Goal: Task Accomplishment & Management: Complete application form

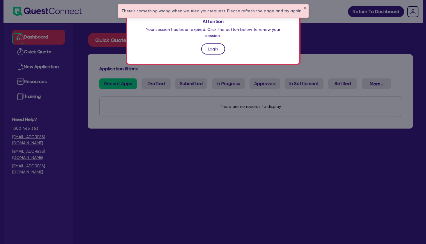
click at [212, 43] on link "Login" at bounding box center [213, 48] width 24 height 11
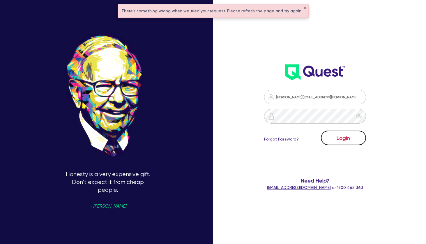
click at [338, 140] on button "Login" at bounding box center [343, 138] width 45 height 15
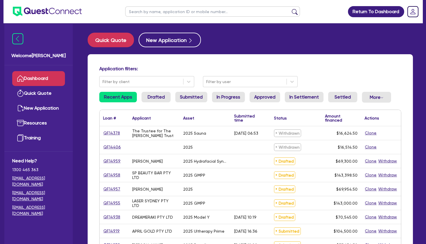
click at [275, 67] on h4 "Application filters:" at bounding box center [250, 69] width 302 height 6
click at [152, 137] on div "The Trustee for The Felsinger Trust" at bounding box center [154, 133] width 44 height 9
drag, startPoint x: 142, startPoint y: 161, endPoint x: 153, endPoint y: 173, distance: 16.3
click at [153, 173] on div "SP BEAUTY BAR PTY LTD" at bounding box center [154, 175] width 44 height 9
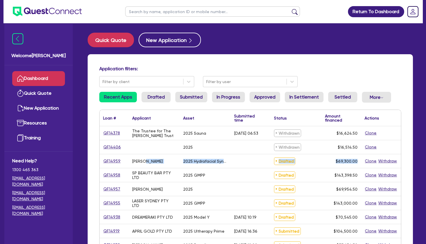
drag, startPoint x: 155, startPoint y: 178, endPoint x: 145, endPoint y: 155, distance: 24.7
click at [145, 155] on div "PALLONE, MARISA MARIE" at bounding box center [154, 161] width 51 height 14
click at [114, 160] on link "QF14959" at bounding box center [112, 161] width 18 height 7
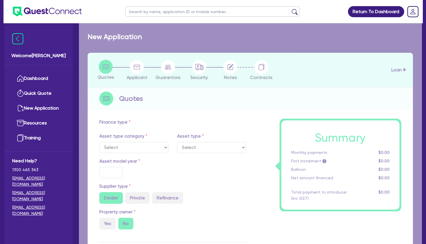
select select "TERTIARY_ASSETS"
type input "2025"
type input "69,300"
type input "4"
type input "2,772"
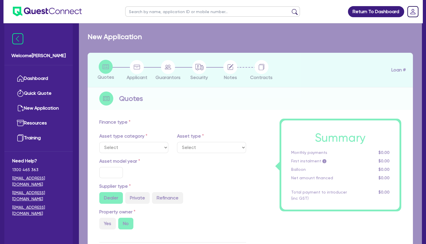
type input "10.5"
select select "BEAUTY_EQUIPMENT"
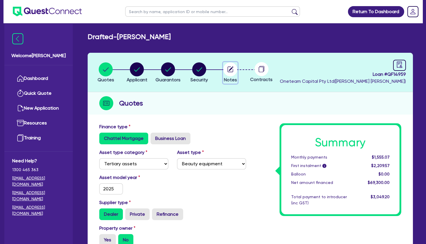
click at [230, 68] on circle "button" at bounding box center [231, 69] width 14 height 14
select select "Other"
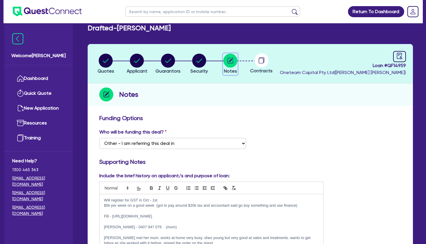
scroll to position [63, 0]
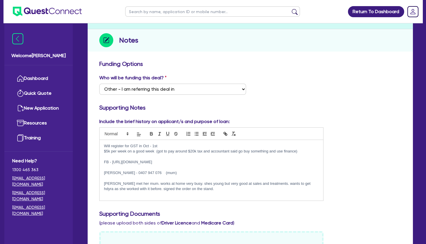
click at [164, 147] on p "Will register for GST in Oct - 1st" at bounding box center [211, 145] width 215 height 5
click at [203, 188] on p "Sean met her mum. works at home very busy. shes young but very good at sales an…" at bounding box center [211, 186] width 215 height 11
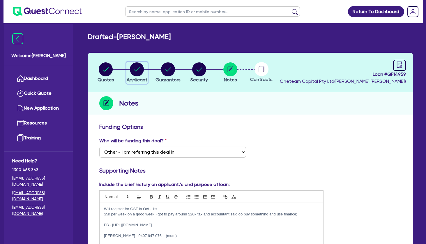
click at [140, 70] on circle "button" at bounding box center [137, 69] width 14 height 14
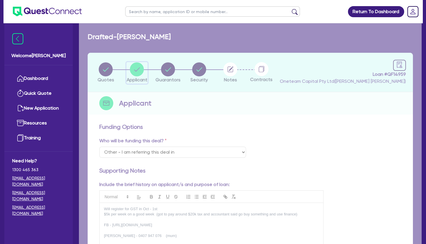
select select "SOLE_TRADER"
select select "HEALTH_BEAUTY"
select select "HAIR_BEAUTY_SALONS"
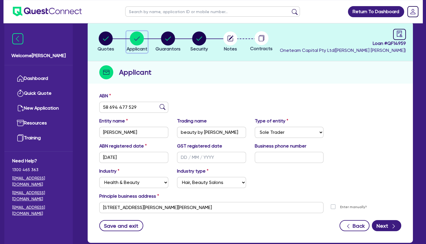
scroll to position [31, 0]
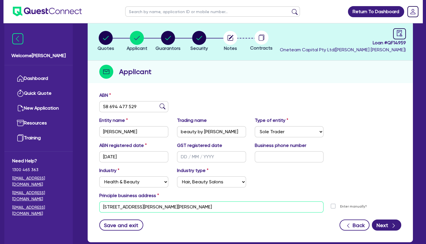
click at [154, 208] on input "12 Lombardi Cct Oran Park NSW 2570" at bounding box center [211, 206] width 224 height 11
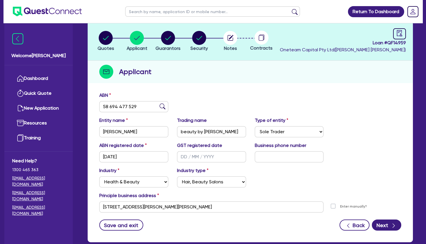
click at [239, 92] on div "ABN 58 694 477 529" at bounding box center [250, 104] width 311 height 25
click at [107, 37] on circle "button" at bounding box center [106, 38] width 14 height 14
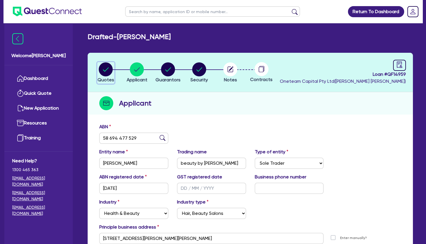
select select "TERTIARY_ASSETS"
select select "BEAUTY_EQUIPMENT"
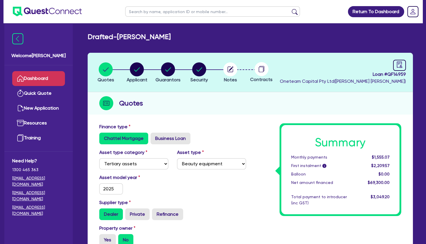
click at [49, 77] on link "Dashboard" at bounding box center [38, 78] width 53 height 15
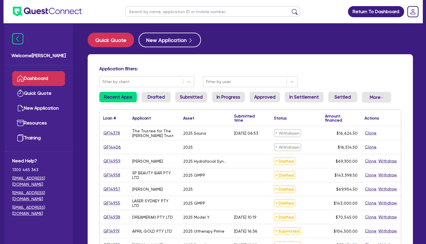
click at [168, 142] on div at bounding box center [154, 147] width 51 height 14
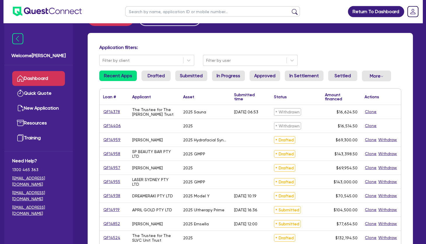
scroll to position [31, 0]
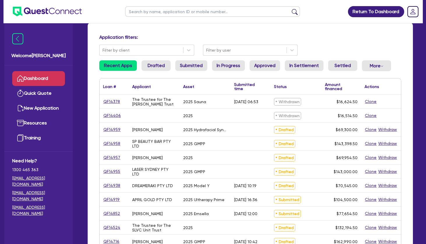
drag, startPoint x: 149, startPoint y: 171, endPoint x: 163, endPoint y: 171, distance: 14.3
click at [151, 171] on div "LASER SYDNEY PTY LTD" at bounding box center [154, 171] width 44 height 9
click at [166, 171] on div "LASER SYDNEY PTY LTD" at bounding box center [154, 171] width 44 height 9
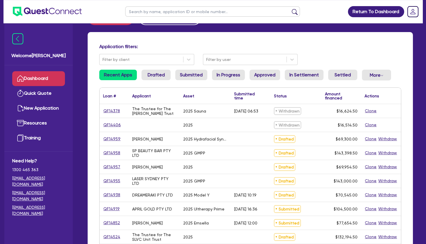
scroll to position [63, 0]
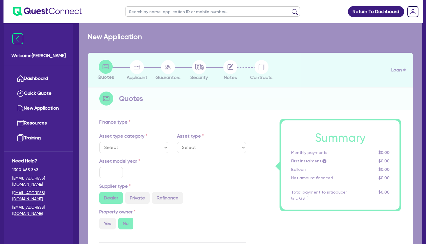
select select "TERTIARY_ASSETS"
type input "2025"
radio input "true"
type input "143,000"
type input "30"
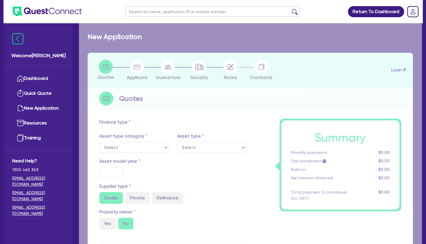
type input "42,900"
type input "5"
type input "7,150"
type input "6.99"
type input "495"
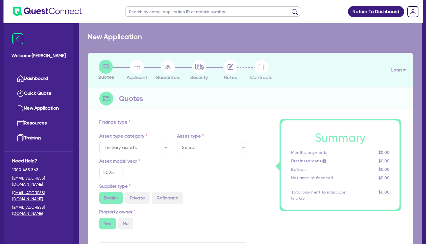
select select "BEAUTY_EQUIPMENT"
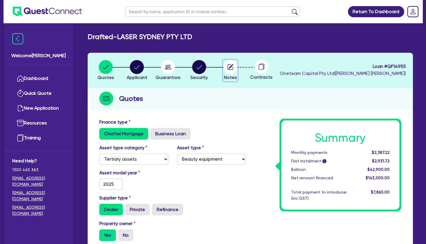
click at [228, 66] on icon "button" at bounding box center [231, 67] width 6 height 6
select select "Other"
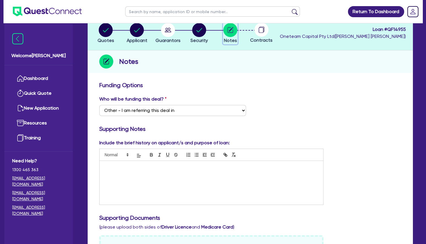
scroll to position [63, 0]
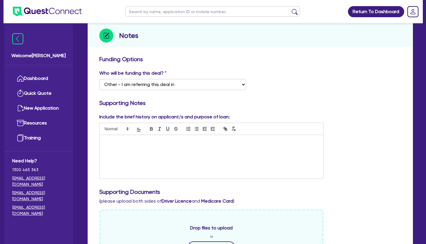
click at [176, 140] on p at bounding box center [211, 140] width 215 height 5
click at [155, 154] on div "Quoted at expo - $2449" at bounding box center [212, 157] width 224 height 44
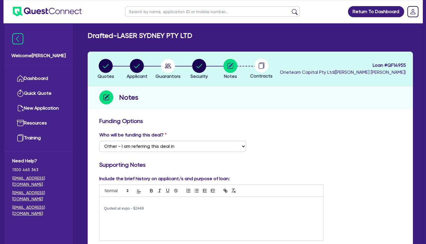
scroll to position [0, 0]
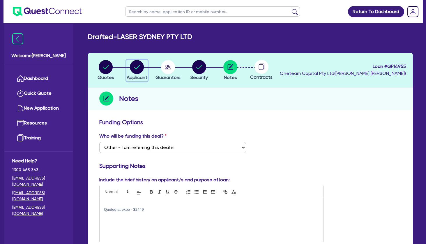
click at [134, 67] on circle "button" at bounding box center [137, 67] width 14 height 14
select select "COMPANY"
select select "HEALTH_BEAUTY"
select select "HAIR_BEAUTY_SALONS"
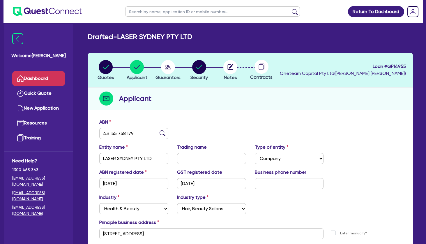
click at [47, 76] on link "Dashboard" at bounding box center [38, 78] width 53 height 15
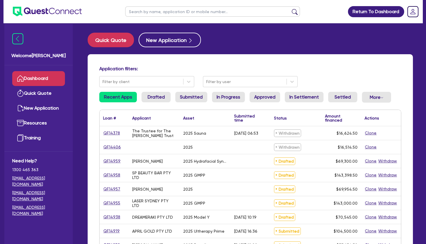
click at [147, 176] on div "SP BEAUTY BAR PTY LTD" at bounding box center [154, 175] width 44 height 9
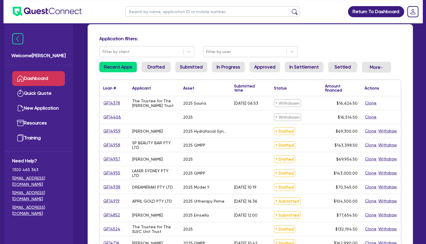
scroll to position [63, 0]
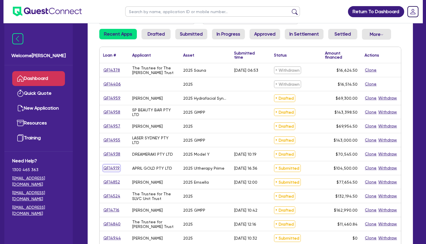
click at [113, 168] on link "QF14919" at bounding box center [111, 168] width 17 height 7
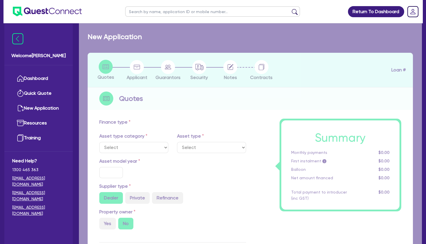
select select "TERTIARY_ASSETS"
type input "2025"
radio input "true"
type input "104,500"
type input "4"
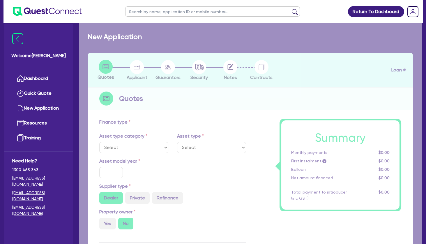
type input "4,180"
radio input "true"
type input "10.5"
type input "350"
select select "BEAUTY_EQUIPMENT"
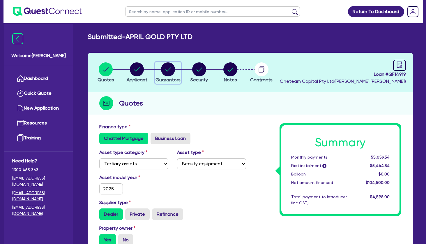
click at [169, 68] on circle "button" at bounding box center [168, 69] width 14 height 14
select select "MRS"
select select "VIC"
select select "DE_FACTO"
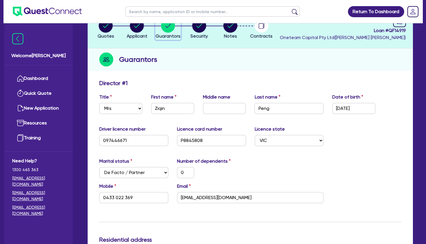
scroll to position [31, 0]
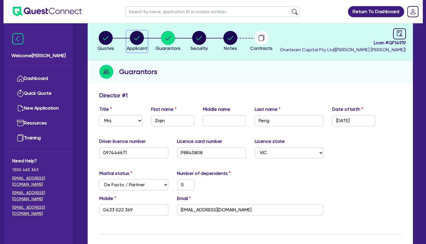
click at [138, 37] on circle "button" at bounding box center [137, 38] width 14 height 14
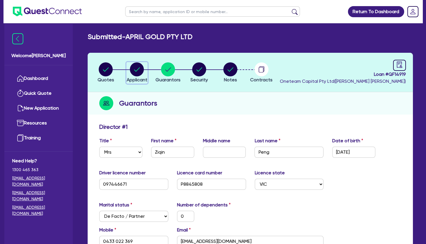
select select "COMPANY"
select select "HEALTH_BEAUTY"
select select "HAIR_BEAUTY_SALONS"
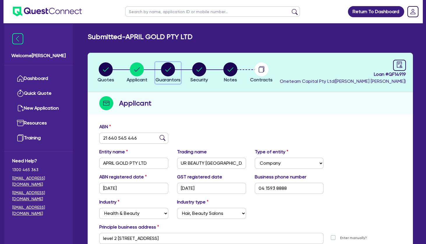
click at [171, 70] on circle "button" at bounding box center [168, 69] width 14 height 14
select select "MRS"
select select "VIC"
select select "DE_FACTO"
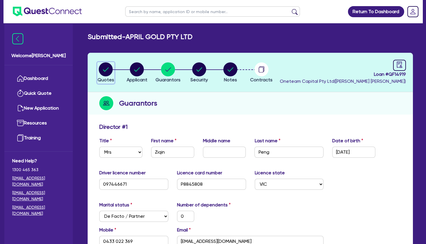
click at [105, 71] on icon "button" at bounding box center [106, 69] width 6 height 4
select select "TERTIARY_ASSETS"
select select "BEAUTY_EQUIPMENT"
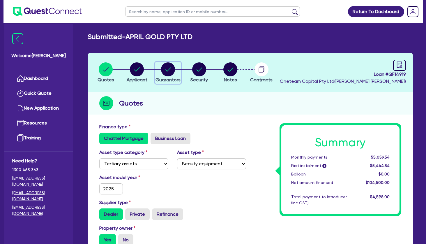
click at [160, 70] on div "button" at bounding box center [168, 69] width 25 height 14
select select "MRS"
select select "VIC"
select select "DE_FACTO"
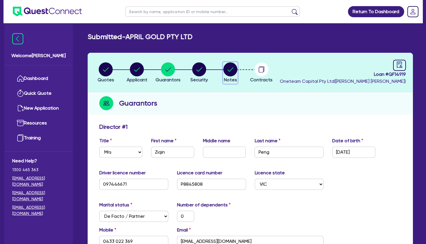
click at [231, 70] on icon "button" at bounding box center [231, 69] width 6 height 4
select select "Other"
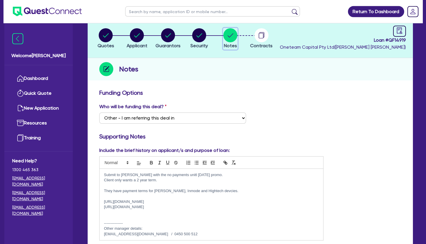
scroll to position [63, 0]
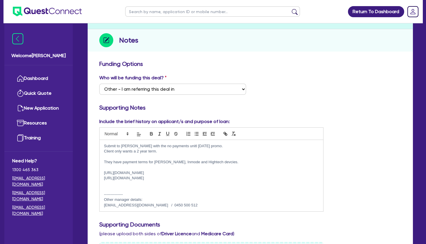
click at [122, 165] on div "Submit to grenke with the no payments unitl Nov25 promo. Client only wants a 2 …" at bounding box center [212, 175] width 224 height 71
click at [154, 167] on p at bounding box center [211, 167] width 215 height 5
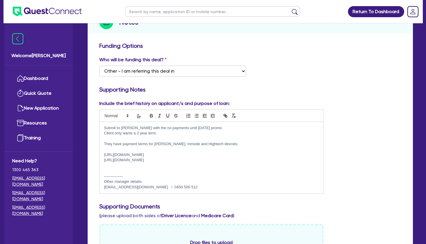
scroll to position [0, 0]
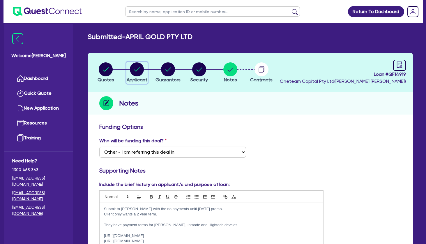
click at [136, 70] on circle "button" at bounding box center [137, 69] width 14 height 14
select select "COMPANY"
select select "HEALTH_BEAUTY"
select select "HAIR_BEAUTY_SALONS"
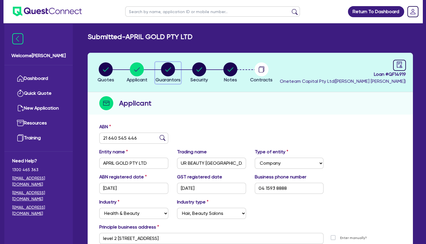
click at [172, 68] on circle "button" at bounding box center [168, 69] width 14 height 14
select select "MRS"
select select "VIC"
select select "DE_FACTO"
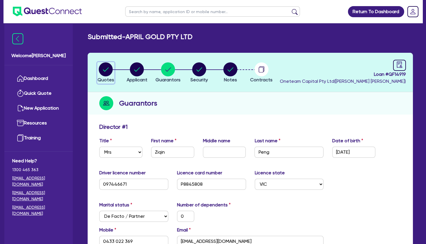
click at [106, 71] on circle "button" at bounding box center [106, 69] width 14 height 14
select select "TERTIARY_ASSETS"
select select "BEAUTY_EQUIPMENT"
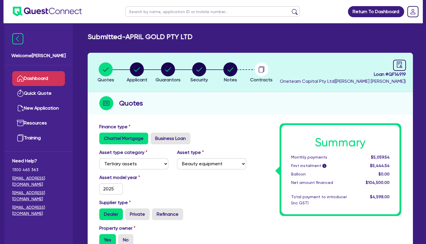
click at [43, 78] on link "Dashboard" at bounding box center [38, 78] width 53 height 15
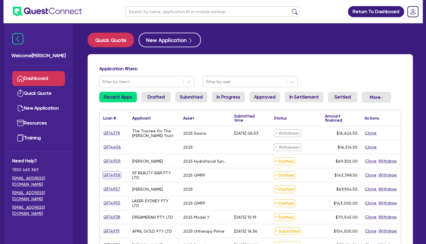
click at [112, 176] on link "QF14958" at bounding box center [111, 175] width 17 height 7
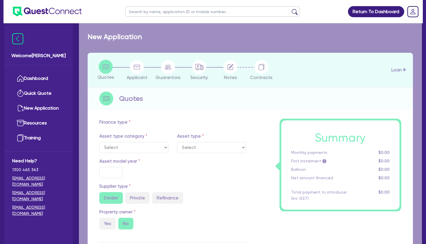
select select "TERTIARY_ASSETS"
type input "2025"
type input "142,744"
type input "10"
select select "BEAUTY_EQUIPMENT"
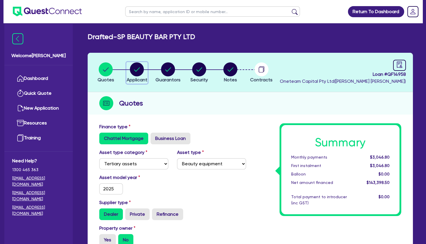
click at [133, 70] on circle "button" at bounding box center [137, 69] width 14 height 14
select select "COMPANY"
select select "HEALTH_BEAUTY"
select select "HAIR_BEAUTY_SALONS"
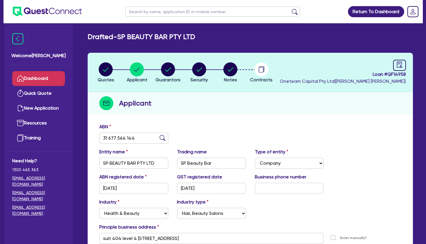
click at [52, 77] on link "Dashboard" at bounding box center [38, 78] width 53 height 15
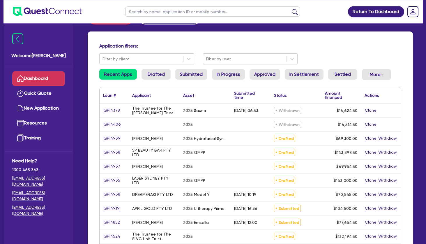
scroll to position [63, 0]
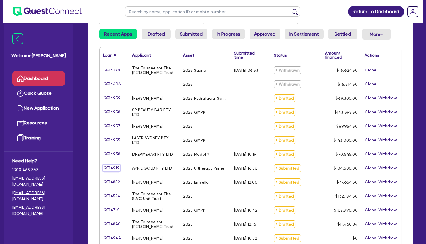
click at [113, 170] on link "QF14919" at bounding box center [111, 168] width 17 height 7
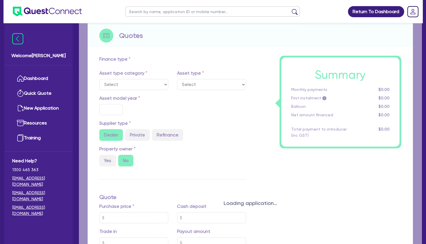
select select "TERTIARY_ASSETS"
type input "2025"
radio input "true"
type input "104,500"
type input "4"
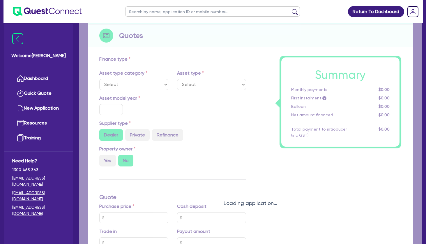
type input "4,180"
radio input "true"
type input "10.5"
type input "350"
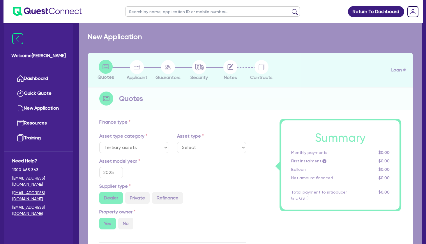
select select "BEAUTY_EQUIPMENT"
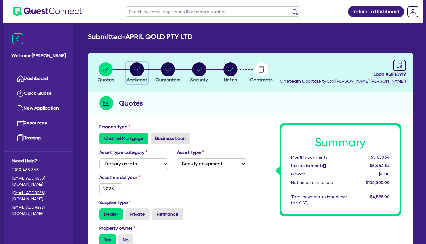
click at [142, 69] on circle "button" at bounding box center [137, 69] width 14 height 14
select select "COMPANY"
select select "HEALTH_BEAUTY"
select select "HAIR_BEAUTY_SALONS"
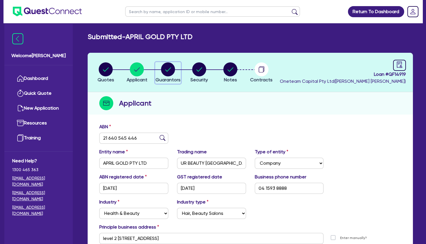
click at [169, 72] on circle "button" at bounding box center [168, 69] width 14 height 14
select select "MRS"
select select "VIC"
select select "DE_FACTO"
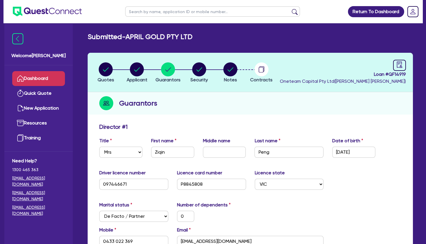
click at [50, 80] on link "Dashboard" at bounding box center [38, 78] width 53 height 15
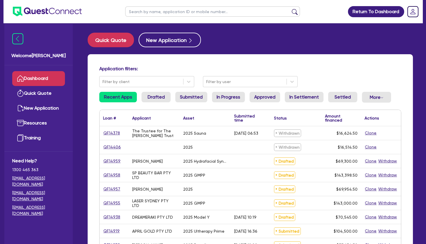
click at [150, 13] on input "text" at bounding box center [212, 11] width 175 height 10
type input "niki"
click at [290, 9] on button "submit" at bounding box center [294, 13] width 9 height 8
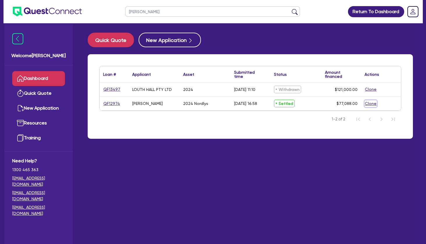
click at [372, 103] on button "Clone" at bounding box center [371, 103] width 12 height 7
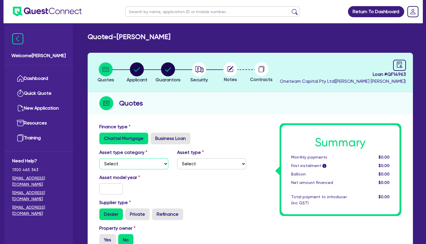
click at [99, 158] on select "Select Cars and light trucks Primary assets Secondary assets Tertiary assets" at bounding box center [133, 163] width 69 height 11
select select "SECONDARY_ASSETS"
click option "Secondary assets" at bounding box center [0, 0] width 0 height 0
click at [177, 158] on select "Select Generators and compressors Engineering and toolmaking Woodworking and me…" at bounding box center [211, 163] width 69 height 11
select select "MEDICAL_DENTAL_LABORATORY_EQUIPMENT"
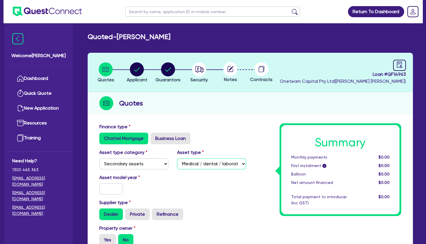
click option "Medical / dental / laboratory equipment" at bounding box center [0, 0] width 0 height 0
click at [114, 191] on input "text" at bounding box center [111, 188] width 24 height 11
type input "2"
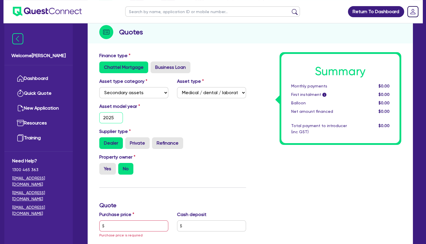
scroll to position [157, 0]
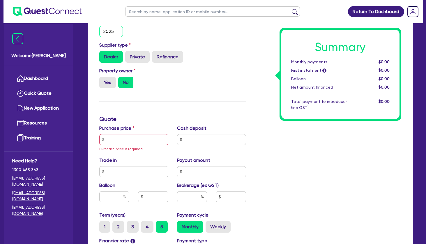
type input "2025"
click at [130, 137] on input "text" at bounding box center [133, 139] width 69 height 11
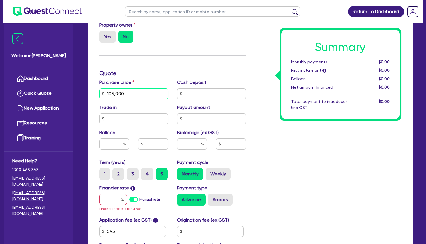
scroll to position [220, 0]
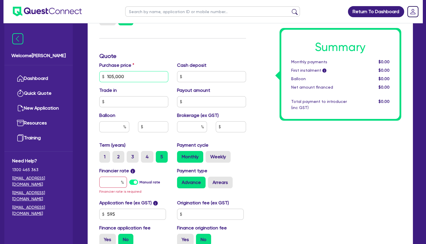
type input "105,000"
click at [115, 183] on input "text" at bounding box center [113, 182] width 28 height 11
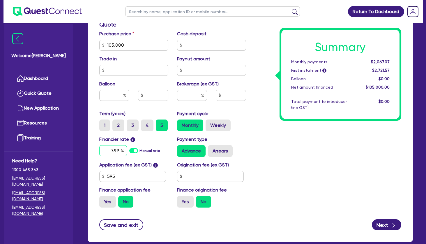
scroll to position [283, 0]
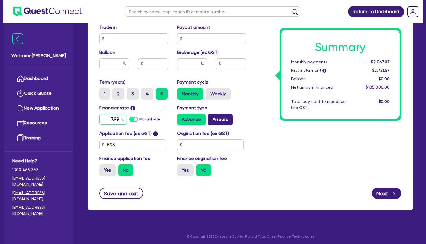
type input "7.99"
click at [220, 119] on label "Arrears" at bounding box center [220, 120] width 25 height 12
click at [212, 117] on input "Arrears" at bounding box center [210, 116] width 4 height 4
radio input "true"
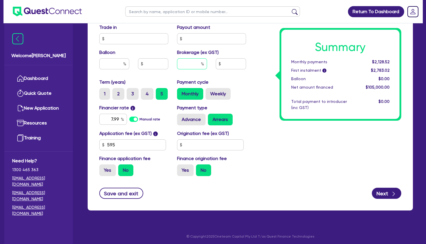
click at [196, 62] on input "text" at bounding box center [192, 63] width 30 height 11
type input "5"
click at [281, 145] on div "Summary Monthly payments $2,128.52 First instalment i $2,783.02 Balloon $0.00 N…" at bounding box center [329, 10] width 156 height 341
click at [393, 191] on icon "button" at bounding box center [394, 194] width 6 height 6
type input "5,250"
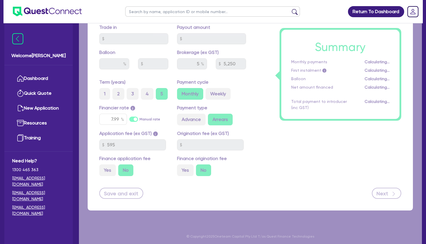
select select "SOLE_TRADER"
select select "HEALTH_BEAUTY"
select select "HAIR_BEAUTY_SALONS"
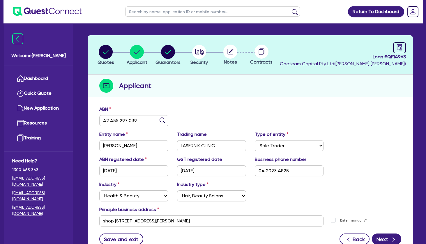
scroll to position [31, 0]
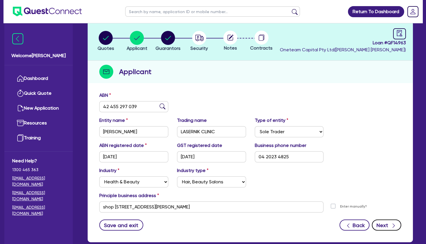
click at [384, 226] on button "Next" at bounding box center [386, 224] width 29 height 11
select select "MRS"
select select "NSW"
select select "SINGLE"
select select "VEHICLE"
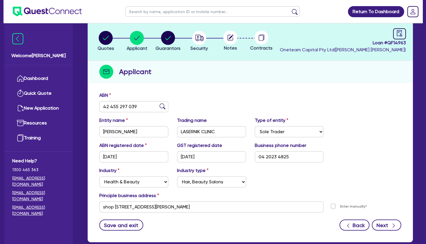
select select "CASH"
select select "HOUSEHOLD_PERSONAL"
select select "OTHER"
select select "CREDIT_CARD"
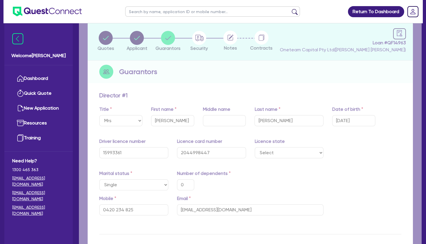
type input "0"
type input "0420 234 825"
type input "25,000"
type input "6,000"
type input "15,000"
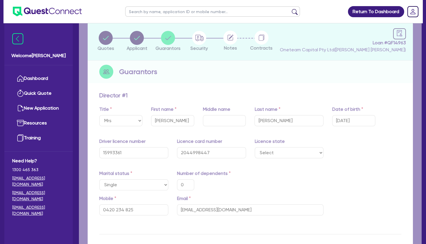
type input "40,000"
type input "2,500"
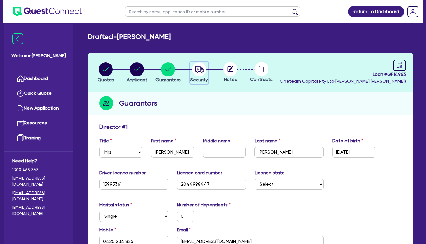
click at [202, 68] on icon "button" at bounding box center [200, 69] width 8 height 6
select select "SECONDARY_ASSETS"
select select "MEDICAL_DENTAL_LABORATORY_EQUIPMENT"
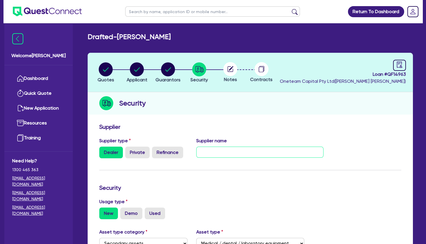
click at [215, 149] on input "text" at bounding box center [259, 152] width 127 height 11
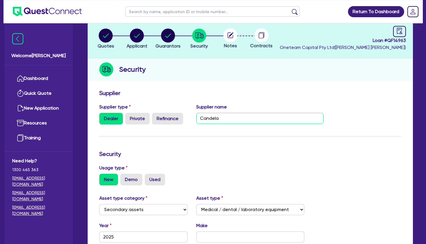
scroll to position [63, 0]
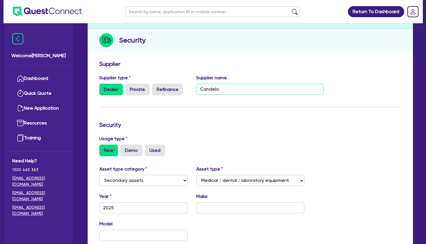
type input "Candela"
click at [233, 203] on input "text" at bounding box center [250, 207] width 108 height 11
type input "Y"
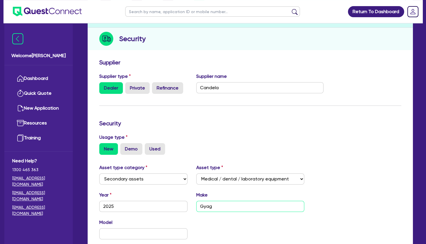
scroll to position [184, 0]
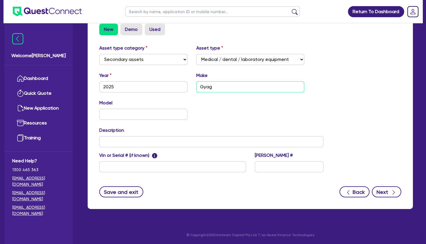
type input "Gyag"
click at [386, 191] on button "Next" at bounding box center [386, 191] width 29 height 11
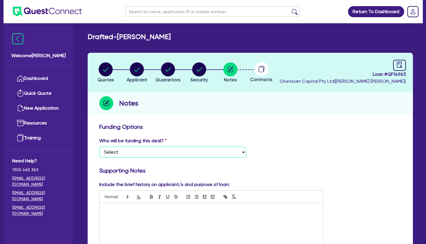
click at [99, 147] on select "Select I want Quest to fund 100% I will fund 100% I will co-fund with Quest Oth…" at bounding box center [172, 152] width 147 height 11
select select "Other"
click option "Other - I am referring this deal in" at bounding box center [0, 0] width 0 height 0
click at [145, 218] on div at bounding box center [212, 225] width 224 height 44
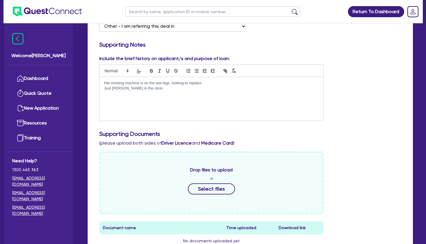
click at [151, 88] on p "Just Niki in the clinic" at bounding box center [211, 88] width 215 height 5
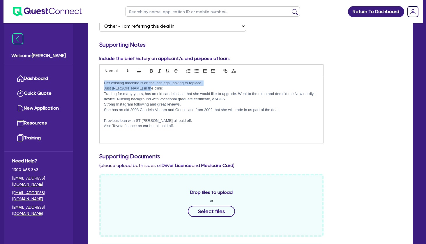
drag, startPoint x: 155, startPoint y: 87, endPoint x: 103, endPoint y: 80, distance: 52.3
click at [103, 80] on div "Her existing machine is on the last legs, looking to replace. Just Niki in the …" at bounding box center [212, 110] width 224 height 66
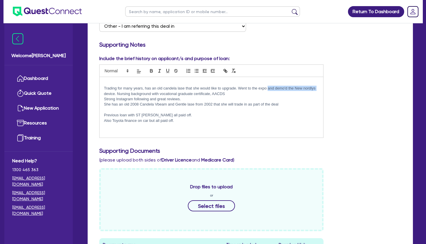
drag, startPoint x: 317, startPoint y: 88, endPoint x: 269, endPoint y: 87, distance: 47.8
click at [268, 87] on p "Trading for many years, has an old candela lase that she would like to upgrade.…" at bounding box center [211, 91] width 215 height 11
drag, startPoint x: 279, startPoint y: 89, endPoint x: 268, endPoint y: 88, distance: 10.6
click at [268, 88] on p "Trading for many years, has an old candela lase that she would like to upgrade.…" at bounding box center [211, 91] width 215 height 11
click at [269, 87] on p "Trading for many years, has an old candela lase that she would like to upgrade.…" at bounding box center [211, 91] width 215 height 11
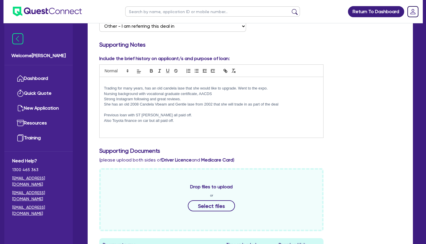
click at [157, 110] on p at bounding box center [211, 109] width 215 height 5
click at [190, 115] on p "Previous loan with ST George all paid off." at bounding box center [211, 115] width 215 height 5
click at [181, 124] on p at bounding box center [211, 125] width 215 height 5
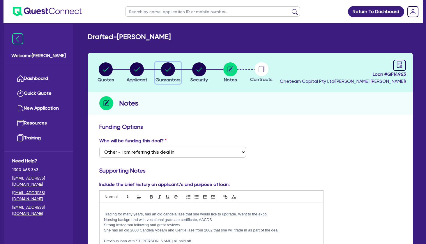
click at [169, 70] on circle "button" at bounding box center [168, 69] width 14 height 14
select select "MRS"
select select "NSW"
select select "SINGLE"
select select "VEHICLE"
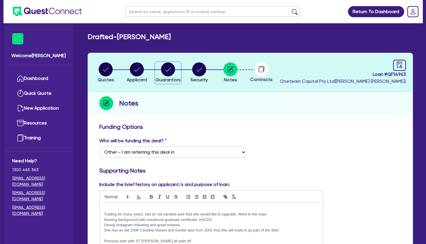
select select "CASH"
select select "HOUSEHOLD_PERSONAL"
select select "OTHER"
select select "CREDIT_CARD"
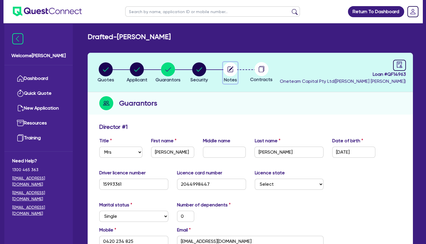
click at [228, 70] on icon "button" at bounding box center [231, 69] width 6 height 6
select select "Other"
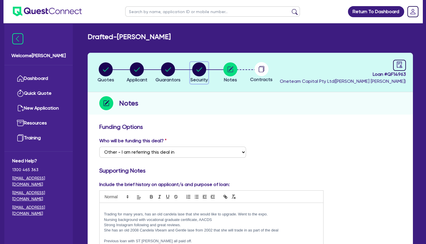
click at [199, 71] on icon "button" at bounding box center [200, 69] width 6 height 4
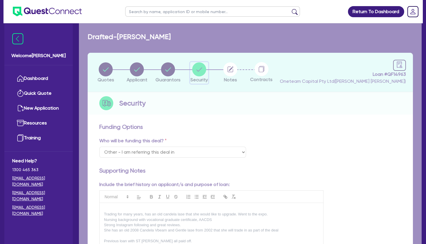
select select "SECONDARY_ASSETS"
select select "MEDICAL_DENTAL_LABORATORY_EQUIPMENT"
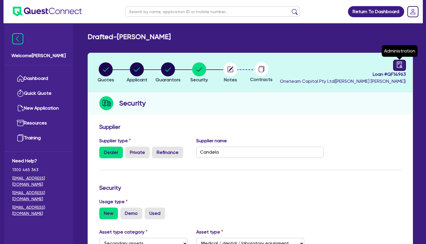
click at [401, 64] on icon "audit" at bounding box center [400, 64] width 6 height 6
select select "DRAFTED_NEW"
select select "Other"
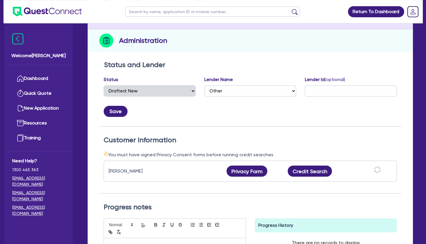
scroll to position [63, 0]
click at [248, 169] on button "Privacy Form" at bounding box center [247, 170] width 41 height 11
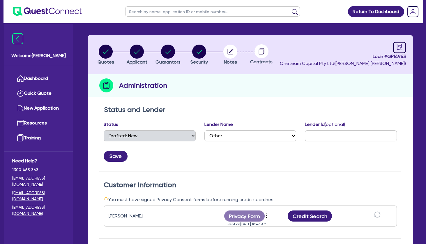
scroll to position [0, 0]
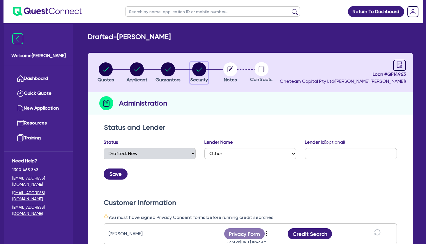
click at [201, 70] on circle "button" at bounding box center [199, 69] width 14 height 14
select select "SECONDARY_ASSETS"
select select "MEDICAL_DENTAL_LABORATORY_EQUIPMENT"
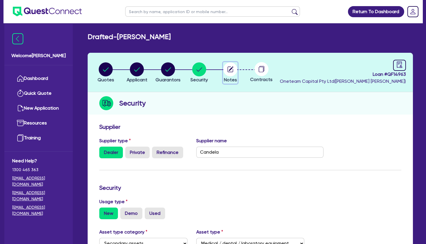
click at [231, 70] on circle "button" at bounding box center [231, 69] width 14 height 14
select select "Other"
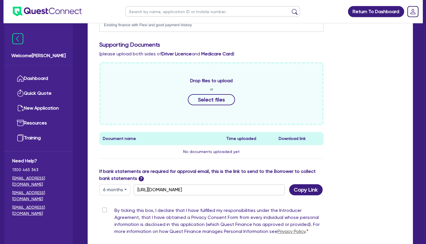
scroll to position [252, 0]
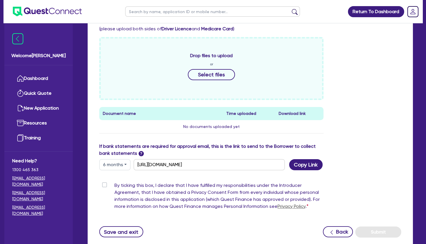
click at [120, 164] on button "6 months" at bounding box center [114, 164] width 31 height 11
click at [120, 198] on link "12 months" at bounding box center [123, 199] width 46 height 11
type input "https://scv.bankstatements.com.au/QUSF-QF14963"
click at [299, 165] on button "Copy Link" at bounding box center [306, 164] width 34 height 11
click at [115, 185] on label "By ticking this box, I declare that I have fulfilled my responsibilities under …" at bounding box center [219, 197] width 209 height 30
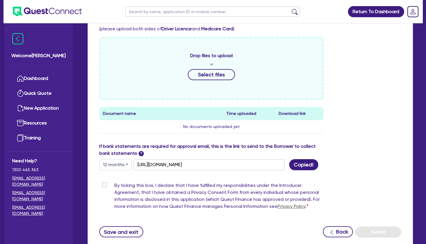
click at [104, 185] on input "By ticking this box, I declare that I have fulfilled my responsibilities under …" at bounding box center [101, 185] width 5 height 6
checkbox input "true"
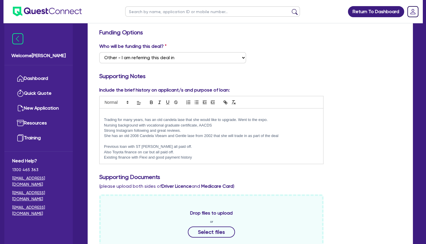
scroll to position [0, 0]
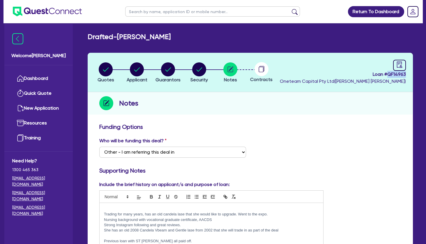
drag, startPoint x: 410, startPoint y: 72, endPoint x: 388, endPoint y: 74, distance: 22.2
click at [388, 74] on header "Quotes Applicant Guarantors Security Notes Contracts Loan # QF14963 Oneteam Cap…" at bounding box center [251, 72] width 326 height 39
copy span "QF14963"
click at [136, 70] on circle "button" at bounding box center [137, 69] width 14 height 14
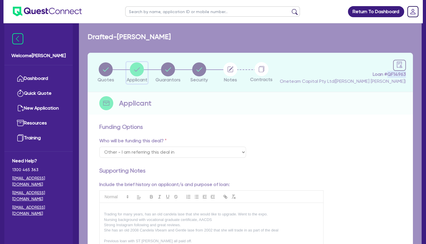
select select "SOLE_TRADER"
select select "HEALTH_BEAUTY"
select select "HAIR_BEAUTY_SALONS"
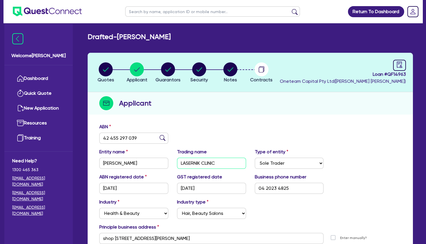
click at [198, 163] on input "LASERNIK CLINIC" at bounding box center [211, 163] width 69 height 11
click at [168, 68] on circle "button" at bounding box center [168, 69] width 14 height 14
select select "MRS"
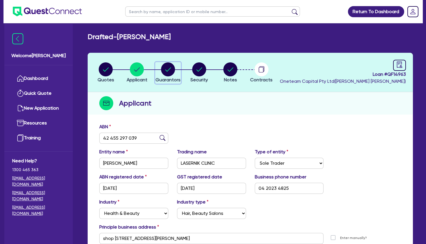
select select "NSW"
select select "SINGLE"
select select "VEHICLE"
select select "CASH"
select select "HOUSEHOLD_PERSONAL"
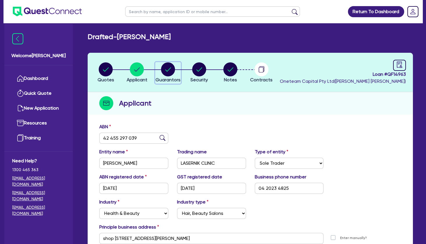
select select "OTHER"
select select "CREDIT_CARD"
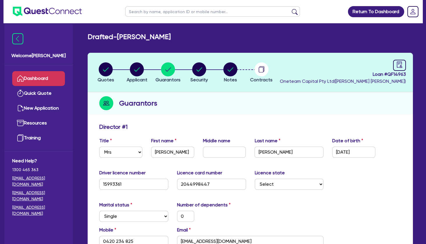
click at [47, 79] on link "Dashboard" at bounding box center [38, 78] width 53 height 15
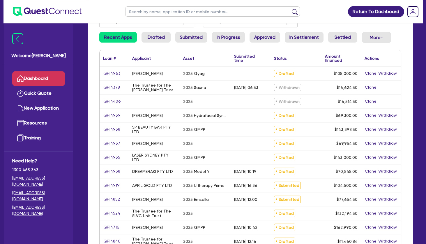
scroll to position [63, 0]
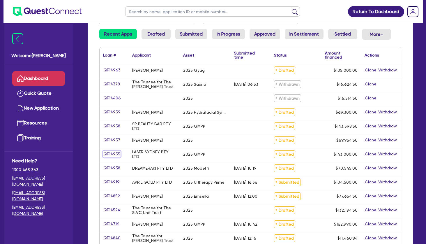
click at [114, 153] on link "QF14955" at bounding box center [111, 154] width 17 height 7
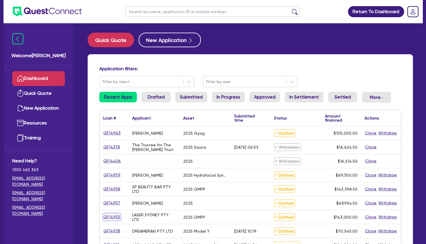
select select "TERTIARY_ASSETS"
select select "BEAUTY_EQUIPMENT"
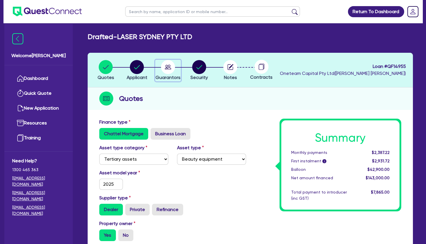
click at [169, 67] on circle "button" at bounding box center [168, 67] width 14 height 14
select select "MRS"
select select "NSW"
select select "MARRIED"
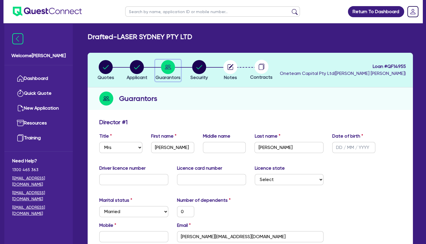
scroll to position [63, 0]
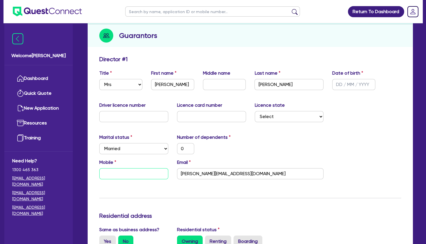
click at [128, 170] on input "text" at bounding box center [133, 173] width 69 height 11
paste input "0420 720 693"
type input "0"
type input "0420 720 693"
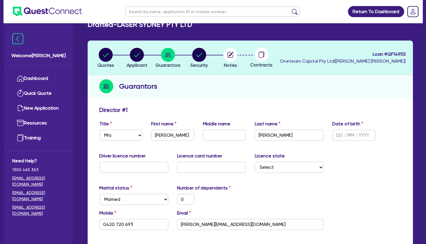
scroll to position [0, 0]
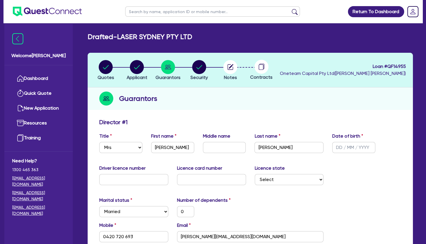
click at [147, 9] on input "text" at bounding box center [212, 11] width 175 height 10
click at [141, 72] on circle "button" at bounding box center [137, 67] width 14 height 14
select select "COMPANY"
select select "HEALTH_BEAUTY"
select select "HAIR_BEAUTY_SALONS"
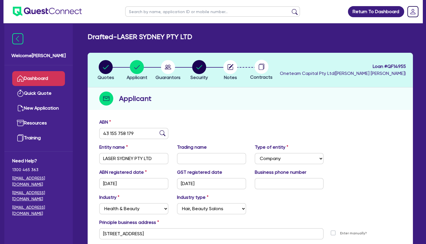
click at [51, 77] on link "Dashboard" at bounding box center [38, 78] width 53 height 15
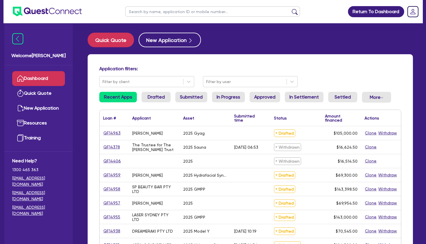
click at [140, 13] on input "text" at bounding box center [212, 11] width 175 height 10
type input "gen"
click at [290, 9] on button "submit" at bounding box center [294, 13] width 9 height 8
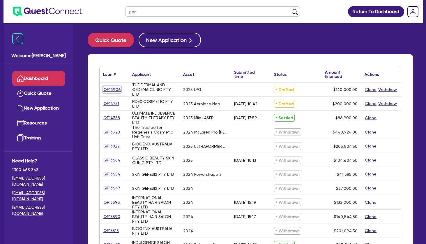
click at [116, 88] on link "QF14906" at bounding box center [112, 89] width 18 height 7
select select "TERTIARY_ASSETS"
select select "BEAUTY_EQUIPMENT"
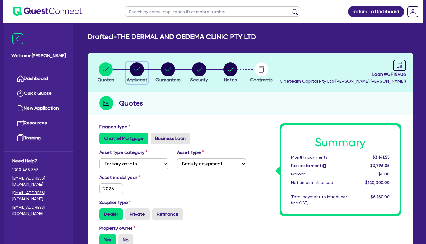
click at [138, 71] on circle "button" at bounding box center [137, 69] width 14 height 14
select select "COMPANY"
select select "HEALTH_BEAUTY"
select select "HAIR_BEAUTY_SALONS"
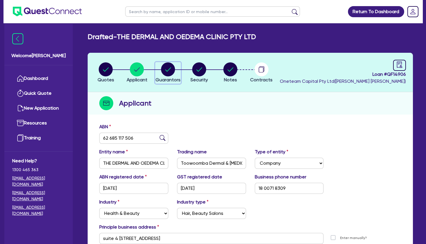
click at [163, 71] on circle "button" at bounding box center [168, 69] width 14 height 14
select select "MR"
select select "QLD"
select select "SINGLE"
select select "VEHICLE"
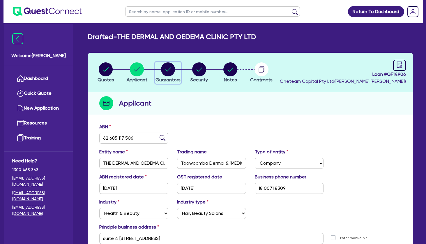
select select "CASH"
select select "EQUIPMENT"
select select "HOUSEHOLD_PERSONAL"
select select "OTHER"
select select "VEHICLE_LOAN"
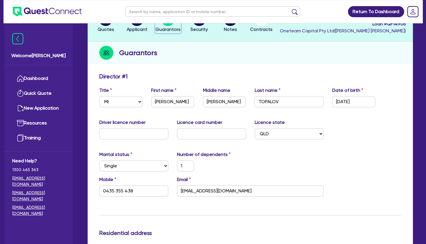
scroll to position [63, 0]
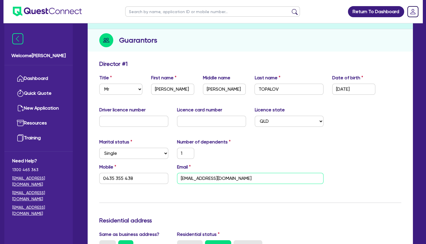
click at [206, 175] on input "admin@tdoc.com.au" at bounding box center [250, 178] width 147 height 11
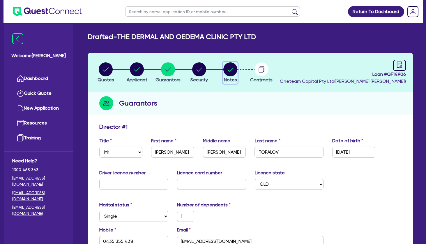
click at [228, 73] on circle "button" at bounding box center [231, 69] width 14 height 14
select select "Other"
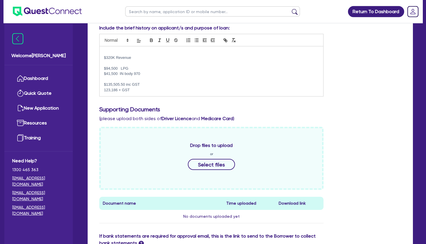
scroll to position [157, 0]
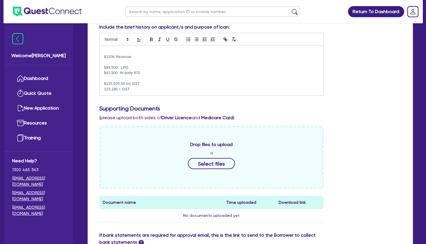
click at [157, 87] on p "123,186 + GST" at bounding box center [211, 89] width 215 height 5
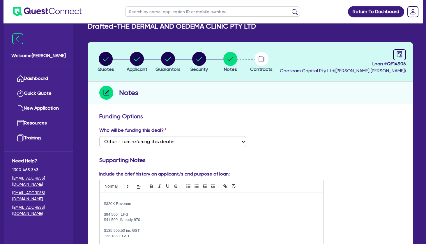
scroll to position [0, 0]
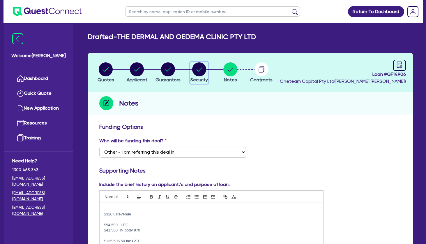
click at [200, 68] on circle "button" at bounding box center [199, 69] width 14 height 14
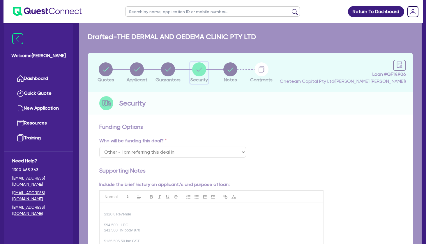
select select "TERTIARY_ASSETS"
select select "BEAUTY_EQUIPMENT"
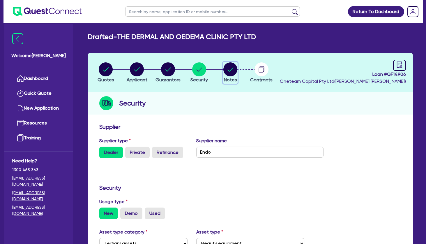
click at [233, 69] on circle "button" at bounding box center [231, 69] width 14 height 14
select select "Other"
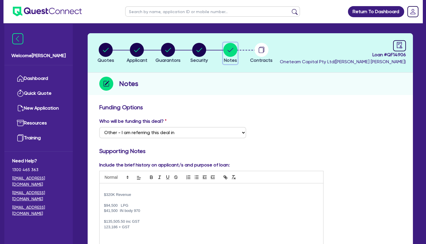
scroll to position [31, 0]
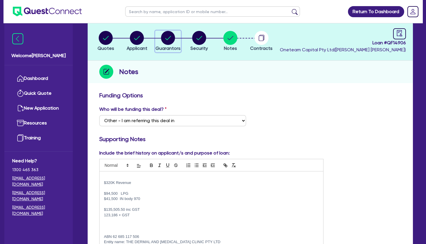
click at [171, 43] on circle "button" at bounding box center [168, 38] width 14 height 14
select select "MR"
select select "QLD"
select select "SINGLE"
select select "VEHICLE"
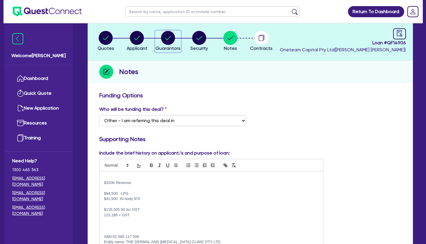
select select "CASH"
select select "EQUIPMENT"
select select "HOUSEHOLD_PERSONAL"
select select "OTHER"
select select "VEHICLE_LOAN"
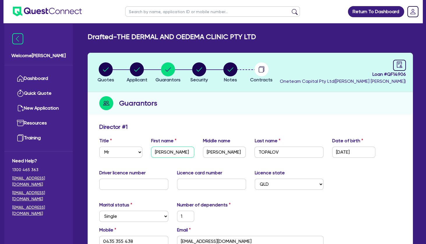
click at [166, 152] on input "GENEVIEVE" at bounding box center [172, 152] width 43 height 11
drag, startPoint x: 135, startPoint y: 74, endPoint x: 136, endPoint y: 71, distance: 3.3
click at [136, 74] on circle "button" at bounding box center [137, 69] width 14 height 14
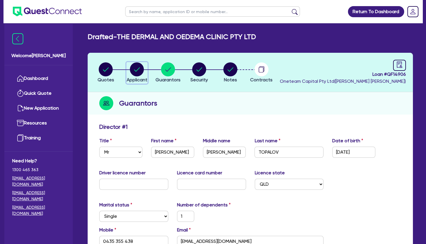
select select "COMPANY"
select select "HEALTH_BEAUTY"
select select "HAIR_BEAUTY_SALONS"
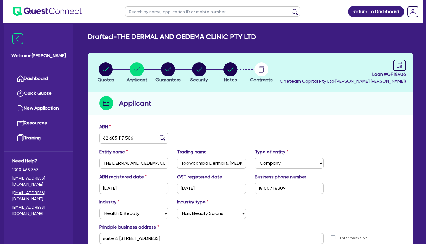
click at [159, 13] on input "text" at bounding box center [212, 11] width 175 height 10
type input "BIOGLOW"
click button "submit" at bounding box center [294, 13] width 9 height 8
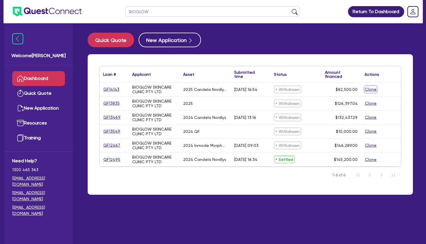
click at [370, 88] on button "Clone" at bounding box center [371, 89] width 12 height 7
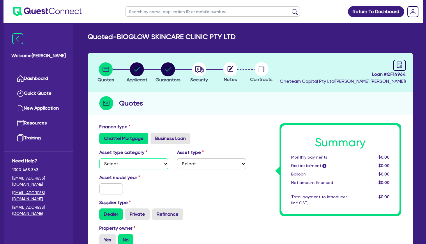
click at [99, 158] on select "Select Cars and light trucks Primary assets Secondary assets Tertiary assets" at bounding box center [133, 163] width 69 height 11
select select "TERTIARY_ASSETS"
click option "Tertiary assets" at bounding box center [0, 0] width 0 height 0
click at [177, 158] on select "Select Beauty equipment IT equipment IT software Watercraft Other" at bounding box center [211, 163] width 69 height 11
select select "BEAUTY_EQUIPMENT"
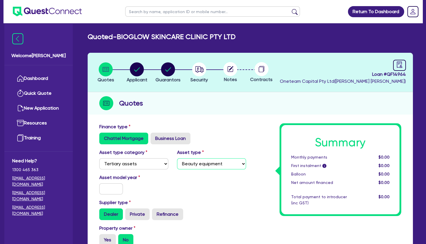
click option "Beauty equipment" at bounding box center [0, 0] width 0 height 0
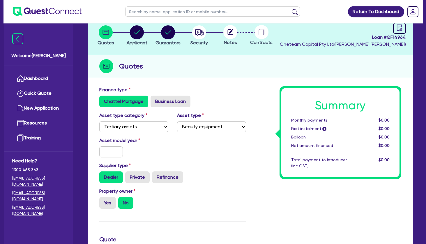
scroll to position [63, 0]
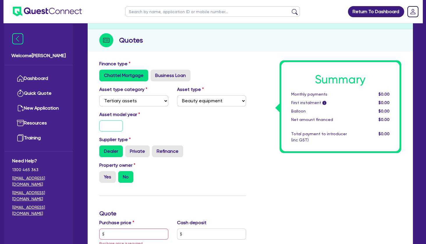
click at [110, 124] on input "text" at bounding box center [111, 125] width 24 height 11
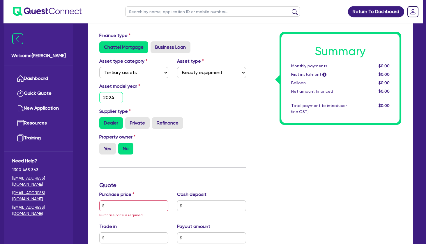
scroll to position [126, 0]
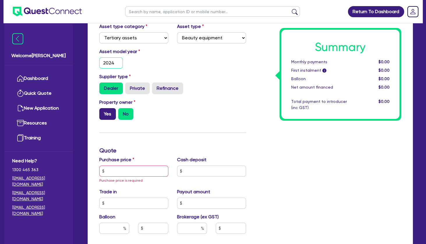
type input "2024"
click at [110, 117] on label "Yes" at bounding box center [107, 114] width 17 height 12
click at [106, 108] on div "Property owner Yes No" at bounding box center [134, 109] width 78 height 21
click at [108, 114] on label "Yes" at bounding box center [107, 114] width 17 height 12
click at [103, 112] on input "Yes" at bounding box center [101, 110] width 4 height 4
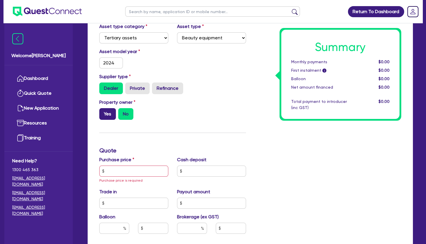
radio input "true"
click at [127, 167] on input "text" at bounding box center [133, 171] width 69 height 11
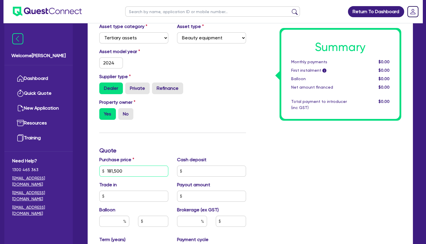
type input "181,500"
click at [195, 168] on input "text" at bounding box center [211, 171] width 69 height 11
type input "86,280.15"
click at [203, 120] on div "Property owner Yes No" at bounding box center [173, 112] width 156 height 26
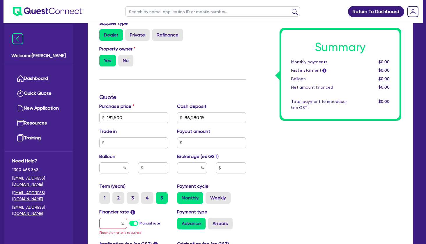
scroll to position [220, 0]
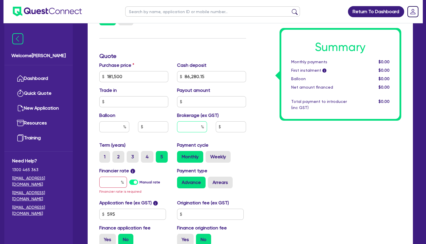
click at [196, 130] on input "text" at bounding box center [192, 126] width 30 height 11
type input "2"
click at [117, 125] on input "text" at bounding box center [114, 126] width 30 height 11
type input "30"
click at [114, 179] on input "text" at bounding box center [113, 182] width 28 height 11
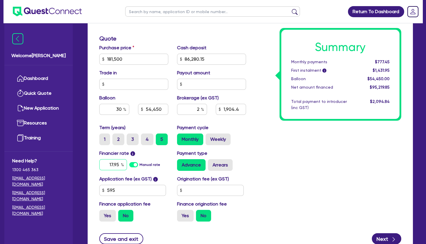
scroll to position [252, 0]
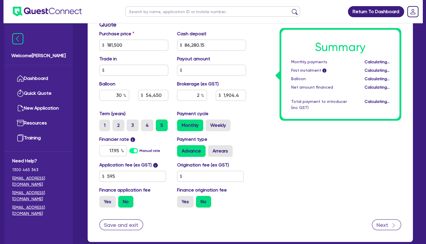
click at [386, 223] on button "Next" at bounding box center [386, 224] width 29 height 11
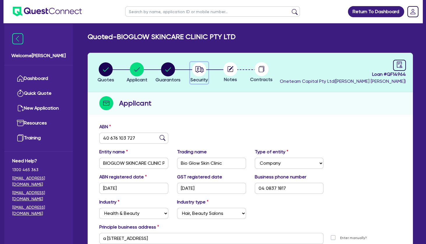
click at [201, 70] on circle "button" at bounding box center [199, 69] width 14 height 14
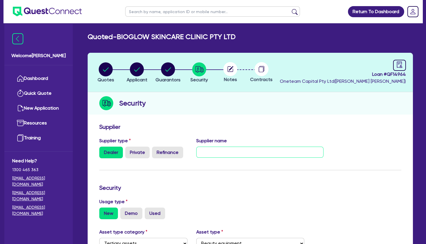
click at [228, 149] on input "text" at bounding box center [259, 152] width 127 height 11
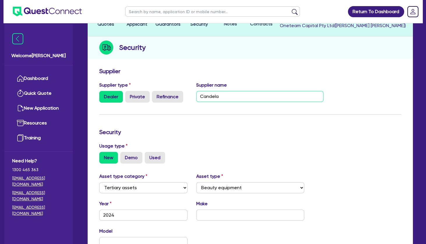
scroll to position [94, 0]
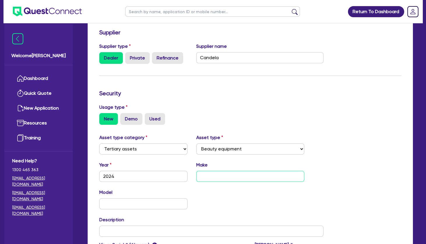
click at [236, 171] on input "text" at bounding box center [250, 176] width 108 height 11
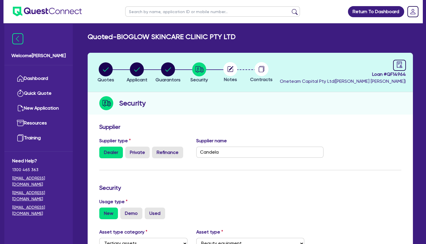
click at [235, 72] on circle at bounding box center [231, 69] width 14 height 14
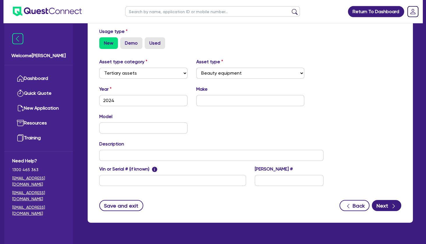
scroll to position [184, 0]
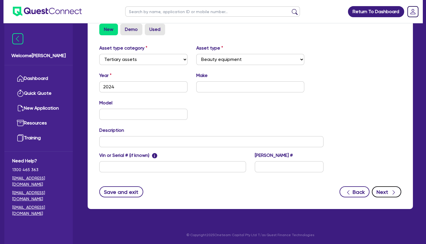
click at [384, 189] on button "Next" at bounding box center [386, 191] width 29 height 11
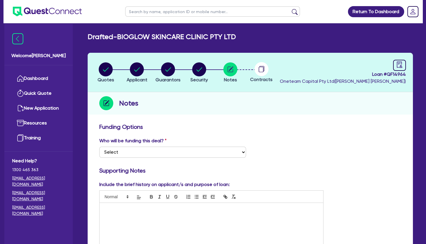
click at [157, 157] on div "Who will be funding this deal? Select I want Quest to fund 100% I will fund 100…" at bounding box center [250, 149] width 311 height 25
click at [99, 147] on select "Select I want Quest to fund 100% I will fund 100% I will co-fund with Quest Oth…" at bounding box center [172, 152] width 147 height 11
click option "Other - I am referring this deal in" at bounding box center [0, 0] width 0 height 0
click at [143, 208] on p at bounding box center [211, 208] width 215 height 5
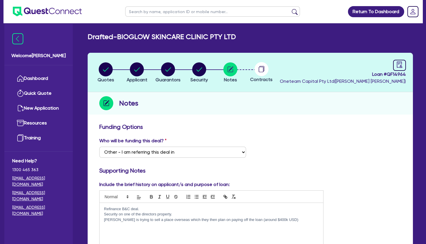
click at [131, 226] on p at bounding box center [211, 224] width 215 height 5
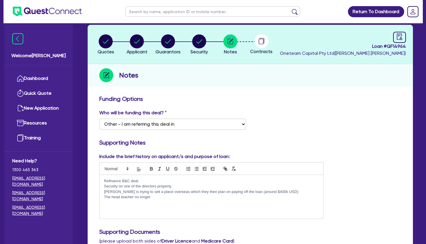
scroll to position [63, 0]
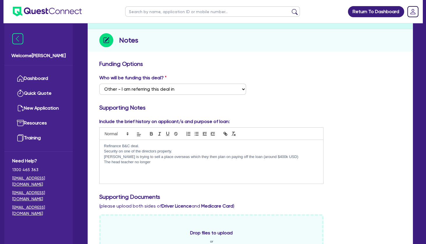
drag, startPoint x: 157, startPoint y: 162, endPoint x: 105, endPoint y: 162, distance: 52.5
click at [105, 162] on p "The head teacher no longer" at bounding box center [211, 161] width 215 height 5
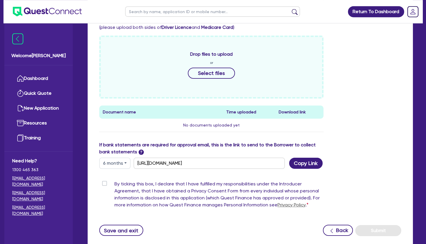
scroll to position [280, 0]
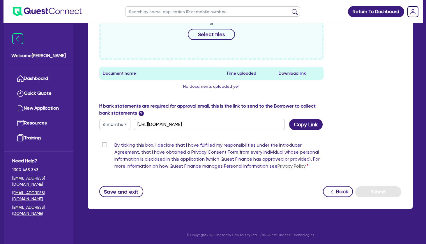
click at [115, 145] on label "By ticking this box, I declare that I have fulfilled my responsibilities under …" at bounding box center [219, 157] width 209 height 30
click at [104, 145] on input "By ticking this box, I declare that I have fulfilled my responsibilities under …" at bounding box center [101, 145] width 5 height 6
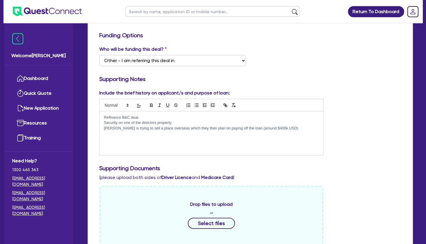
scroll to position [0, 0]
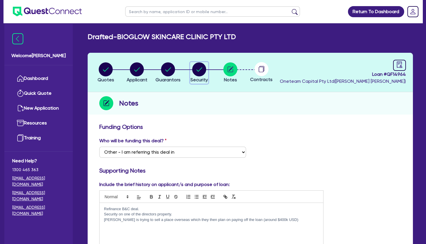
click at [199, 70] on circle "button" at bounding box center [199, 69] width 14 height 14
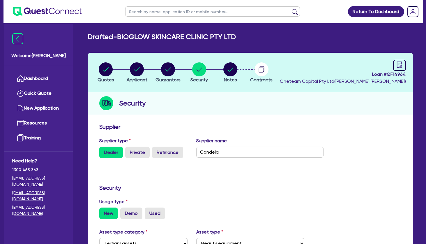
scroll to position [31, 0]
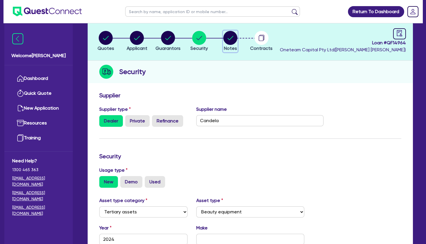
click at [228, 40] on circle "button" at bounding box center [231, 38] width 14 height 14
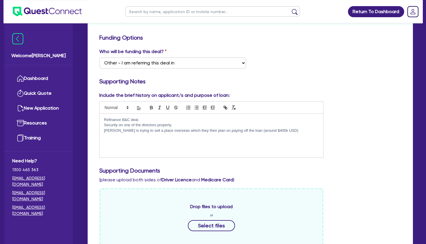
scroll to position [126, 0]
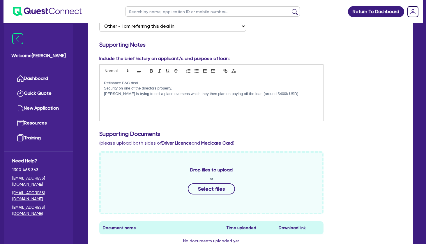
click at [282, 92] on p "Adele is trying to sell a place overseas which they then plan on paying off the…" at bounding box center [211, 93] width 215 height 5
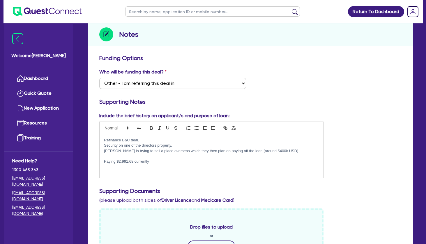
scroll to position [31, 0]
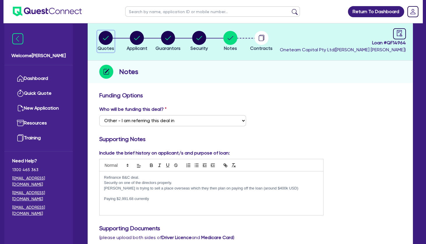
click at [105, 41] on circle "button" at bounding box center [106, 38] width 14 height 14
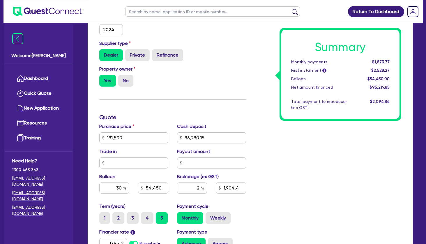
scroll to position [189, 0]
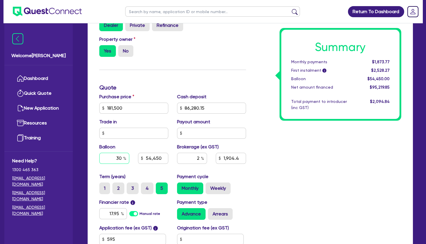
drag, startPoint x: 114, startPoint y: 157, endPoint x: 146, endPoint y: 154, distance: 32.5
click at [129, 155] on input "30" at bounding box center [114, 158] width 30 height 11
click at [295, 134] on div "Summary Monthly payments $1,873.77 First instalment i $2,528.27 Balloon $54,450…" at bounding box center [329, 104] width 156 height 341
drag, startPoint x: 114, startPoint y: 157, endPoint x: 158, endPoint y: 157, distance: 44.0
click at [129, 157] on input "20" at bounding box center [114, 158] width 30 height 11
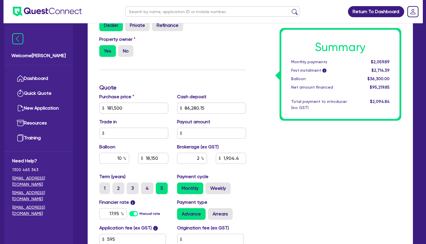
click at [333, 157] on div "Summary Monthly payments $2,059.89 First instalment i $2,714.39 Balloon $36,300…" at bounding box center [329, 104] width 156 height 341
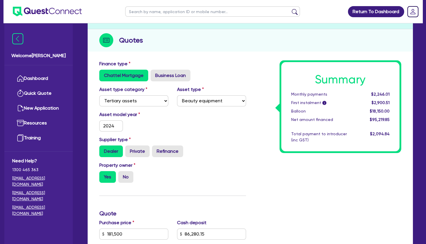
scroll to position [0, 0]
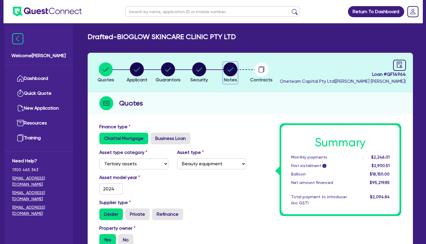
click at [229, 68] on circle "button" at bounding box center [231, 69] width 14 height 14
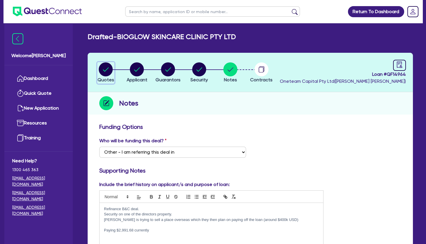
click at [110, 69] on circle "button" at bounding box center [106, 69] width 14 height 14
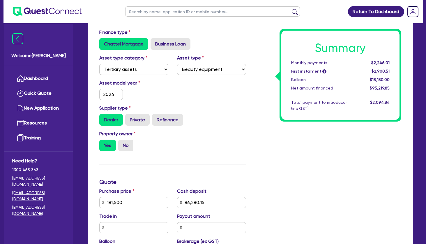
scroll to position [189, 0]
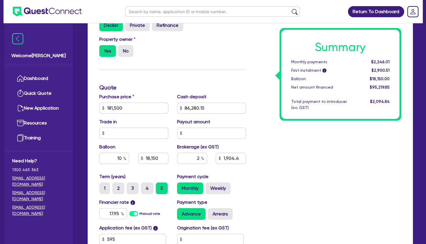
click at [278, 145] on div "Summary Monthly payments $2,246.01 First instalment i $2,900.51 Balloon $18,150…" at bounding box center [329, 104] width 156 height 341
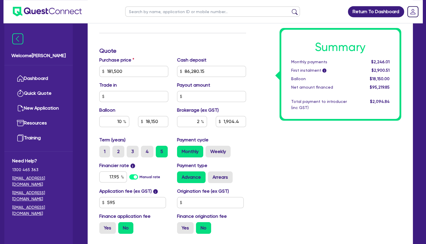
scroll to position [252, 0]
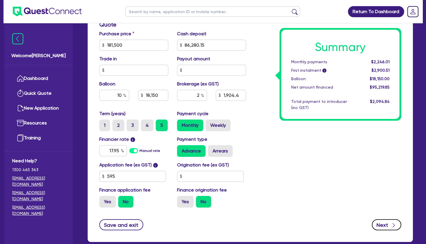
click at [383, 225] on button "Next" at bounding box center [386, 224] width 29 height 11
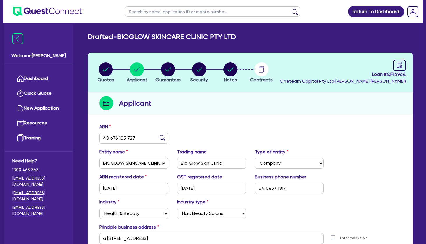
scroll to position [63, 0]
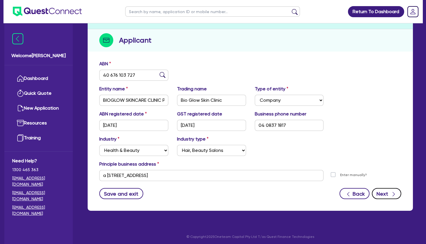
click at [382, 193] on button "Next" at bounding box center [386, 193] width 29 height 11
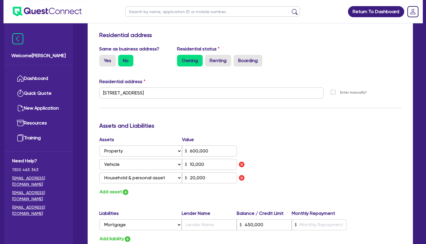
scroll to position [761, 0]
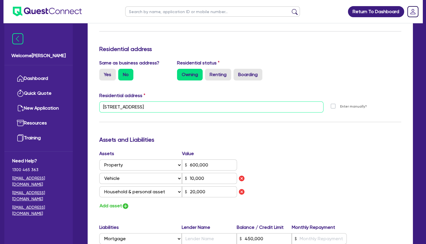
drag, startPoint x: 203, startPoint y: 105, endPoint x: 110, endPoint y: 107, distance: 93.6
click at [110, 107] on input "325 Blaxland Rd Ryde NSW 2112" at bounding box center [211, 106] width 224 height 11
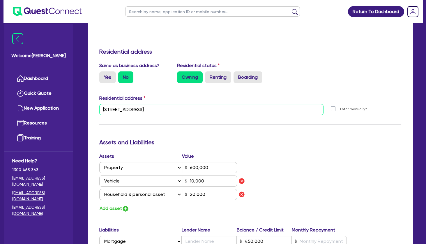
scroll to position [730, 0]
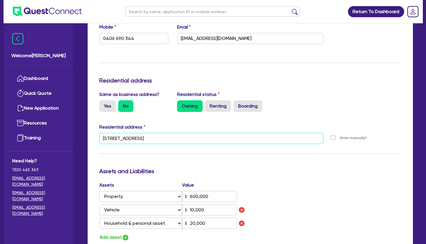
click at [147, 138] on input "325 Blaxland Rd Ryde NSW 2112" at bounding box center [211, 138] width 224 height 11
paste input "unit 509/147 Great western Highway Mays Hill, 2145"
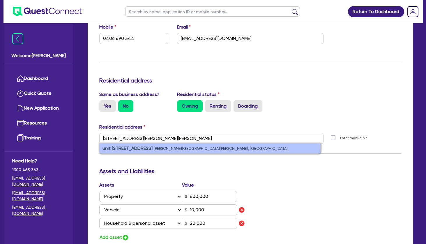
click at [153, 148] on strong "unit 509/147 Great Western Highway" at bounding box center [128, 148] width 50 height 6
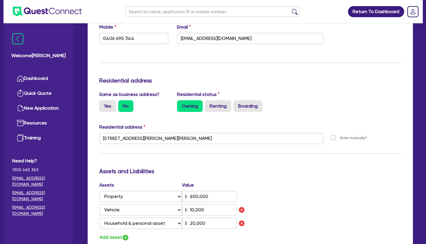
click at [226, 161] on div "Update residential status for Director #2 Boarding is only acceptable when the …" at bounding box center [250, 149] width 302 height 458
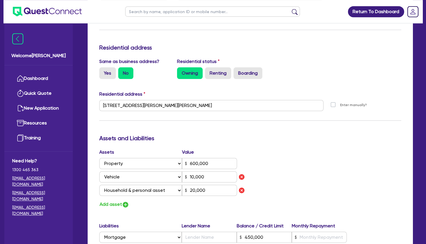
scroll to position [792, 0]
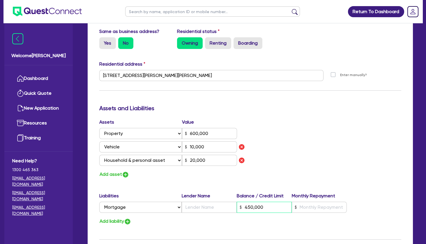
drag, startPoint x: 266, startPoint y: 208, endPoint x: 237, endPoint y: 201, distance: 29.8
click at [237, 202] on input "450,000" at bounding box center [264, 207] width 55 height 11
click at [200, 210] on input "text" at bounding box center [209, 207] width 55 height 11
click at [317, 208] on input "text" at bounding box center [319, 207] width 55 height 11
click at [318, 143] on div "Assets Value Select Asset Cash Property Investment property Vehicle Truck Trail…" at bounding box center [250, 149] width 311 height 60
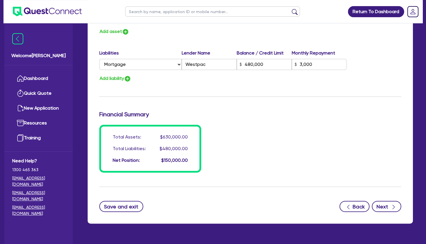
scroll to position [950, 0]
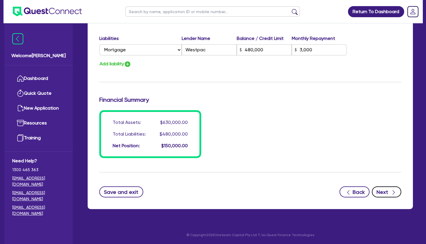
click at [381, 193] on button "Next" at bounding box center [386, 191] width 29 height 11
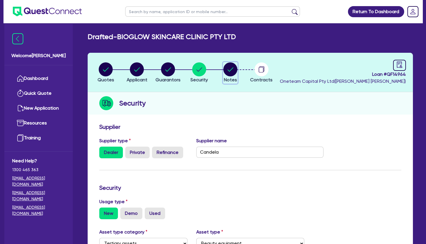
click at [232, 71] on circle "button" at bounding box center [231, 69] width 14 height 14
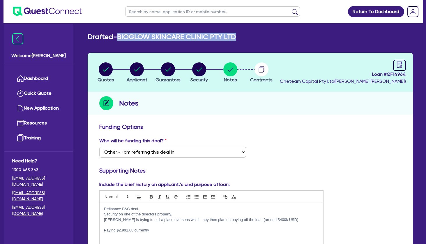
drag, startPoint x: 247, startPoint y: 39, endPoint x: 122, endPoint y: 37, distance: 124.2
click at [122, 37] on div "Drafted - BIOGLOW SKINCARE CLINIC PTY LTD" at bounding box center [250, 37] width 334 height 8
copy h2 "BIOGLOW SKINCARE CLINIC PTY LTD"
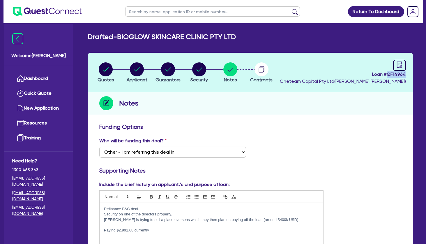
drag, startPoint x: 407, startPoint y: 75, endPoint x: 389, endPoint y: 74, distance: 17.5
click at [389, 74] on header "Quotes Applicant Guarantors Security Notes Contracts Loan # QF14964 Oneteam Cap…" at bounding box center [251, 72] width 326 height 39
copy span "QF14964"
click at [161, 67] on div "button" at bounding box center [168, 69] width 25 height 14
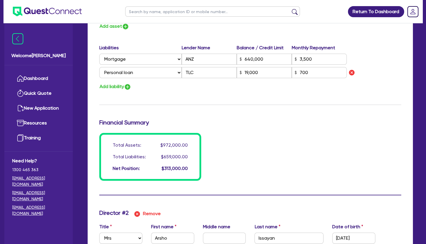
scroll to position [567, 0]
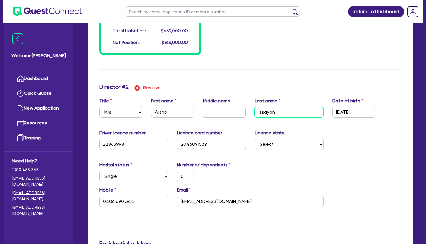
click at [280, 114] on input "Issayan" at bounding box center [289, 112] width 69 height 11
drag, startPoint x: 282, startPoint y: 112, endPoint x: 252, endPoint y: 112, distance: 30.6
click at [255, 112] on input "Issayan" at bounding box center [289, 112] width 69 height 11
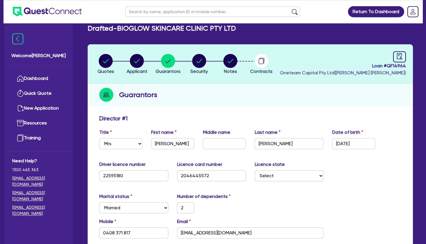
scroll to position [0, 0]
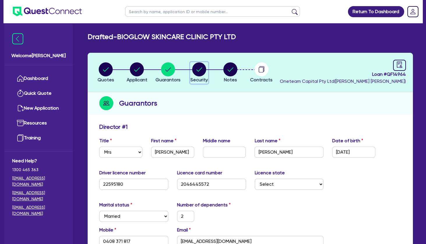
click at [205, 71] on circle "button" at bounding box center [199, 69] width 14 height 14
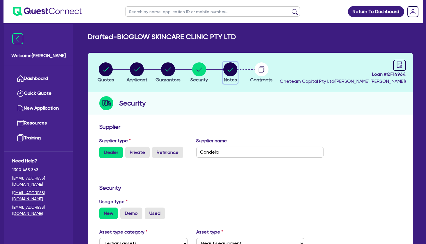
click at [230, 70] on circle "button" at bounding box center [231, 69] width 14 height 14
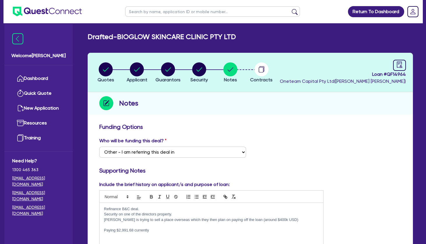
click at [183, 215] on p "Security on one of the directors property." at bounding box center [211, 214] width 215 height 5
click at [148, 226] on p at bounding box center [211, 224] width 215 height 5
click at [160, 231] on p "Paying $2,991.68 currently" at bounding box center [211, 230] width 215 height 5
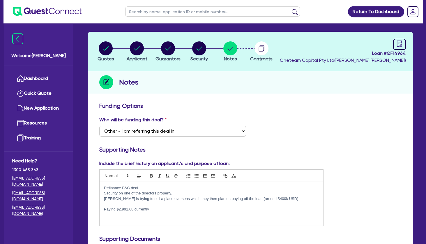
scroll to position [31, 0]
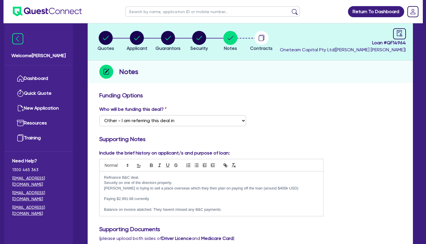
click at [171, 209] on p "Balance on invoice atatched. They havent missed any B&C payments." at bounding box center [211, 209] width 215 height 5
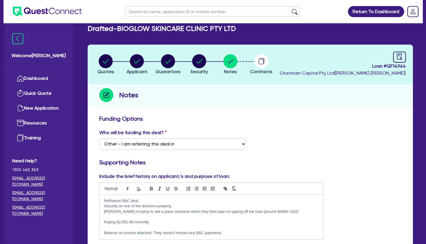
scroll to position [0, 0]
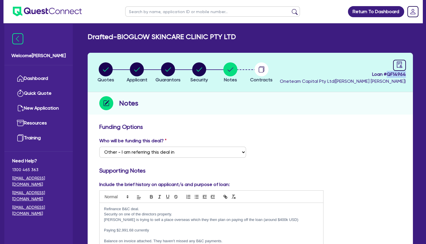
drag, startPoint x: 407, startPoint y: 73, endPoint x: 389, endPoint y: 73, distance: 17.8
click at [389, 73] on header "Quotes Applicant Guarantors Security Notes Contracts Loan # QF14964 Oneteam Cap…" at bounding box center [251, 72] width 326 height 39
copy span "QF14964"
click at [391, 95] on div "Notes" at bounding box center [251, 103] width 326 height 22
click at [401, 63] on icon "audit" at bounding box center [400, 64] width 6 height 6
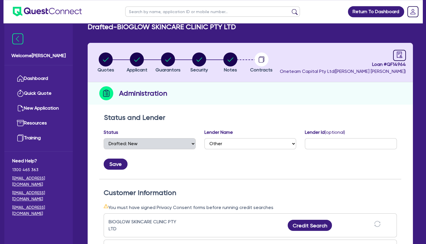
scroll to position [94, 0]
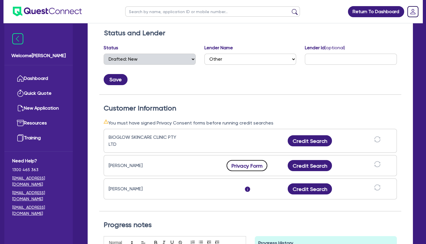
click at [255, 164] on button "Privacy Form" at bounding box center [247, 165] width 41 height 11
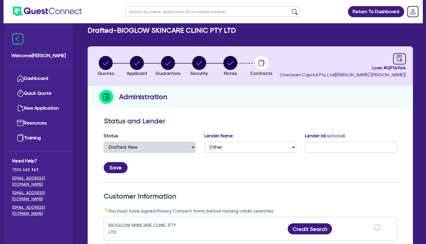
scroll to position [0, 0]
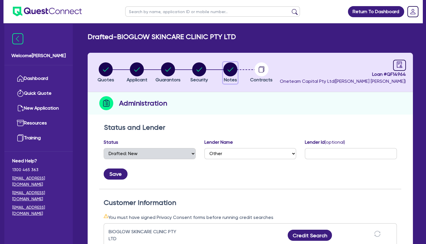
click at [233, 68] on icon "button" at bounding box center [231, 69] width 6 height 4
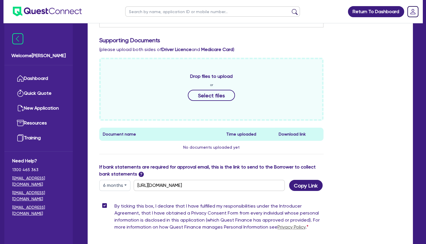
scroll to position [281, 0]
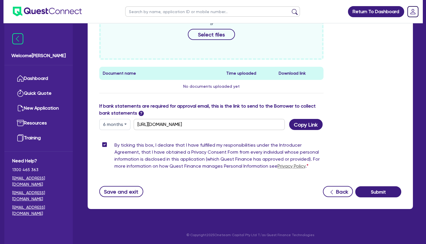
click at [121, 124] on button "6 months" at bounding box center [114, 124] width 31 height 11
click at [122, 157] on link "12 months" at bounding box center [123, 159] width 46 height 11
click at [307, 124] on button "Copy Link" at bounding box center [306, 124] width 34 height 11
click at [366, 127] on div "If bank statements are required for approval email, this is the link to send to…" at bounding box center [250, 116] width 311 height 27
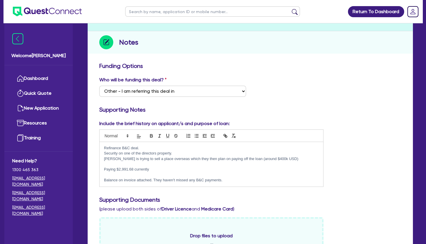
scroll to position [0, 0]
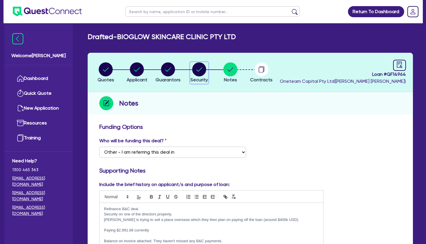
click at [202, 70] on circle "button" at bounding box center [199, 69] width 14 height 14
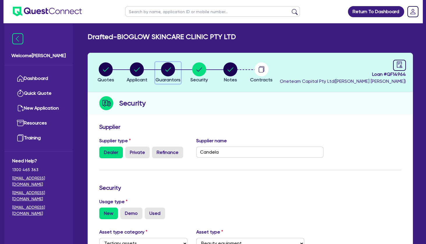
click at [164, 71] on circle "button" at bounding box center [168, 69] width 14 height 14
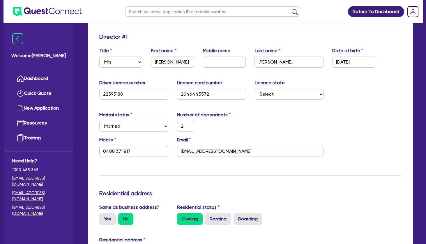
scroll to position [157, 0]
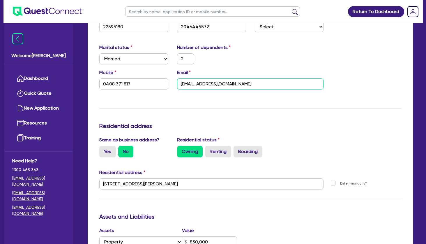
click at [199, 80] on input "adellayessayan@gmail.com" at bounding box center [250, 83] width 147 height 11
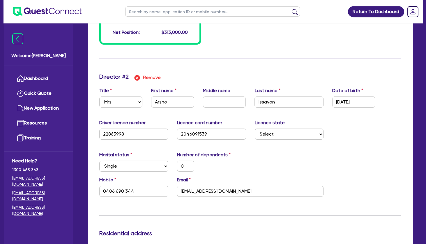
scroll to position [598, 0]
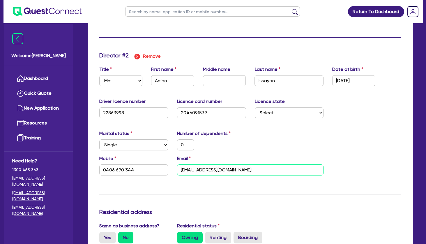
click at [204, 169] on input "arshoyessayan@gmail.com" at bounding box center [250, 169] width 147 height 11
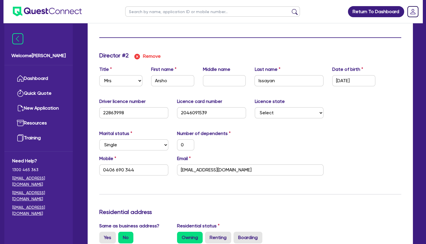
click at [265, 139] on div "Marital status Select Single Married De Facto / Partner Number of dependents 0" at bounding box center [250, 142] width 311 height 25
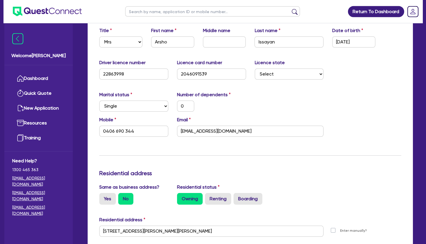
scroll to position [693, 0]
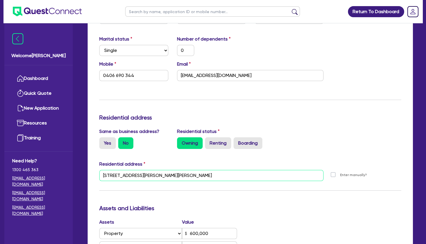
click at [160, 174] on input "unit 509 147 Great Western Hwy Mays Hill NSW 2145" at bounding box center [211, 175] width 224 height 11
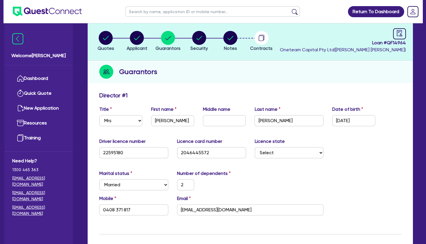
scroll to position [0, 0]
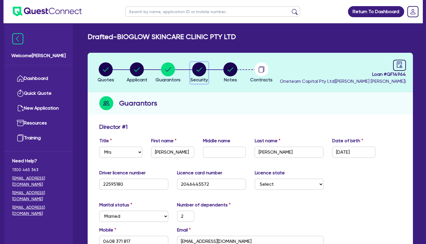
click at [201, 70] on circle "button" at bounding box center [199, 69] width 14 height 14
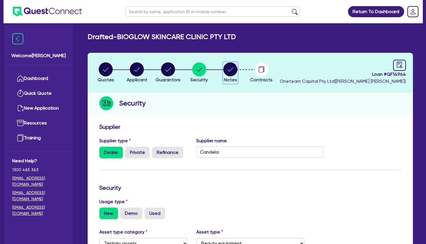
click at [236, 70] on circle "button" at bounding box center [231, 69] width 14 height 14
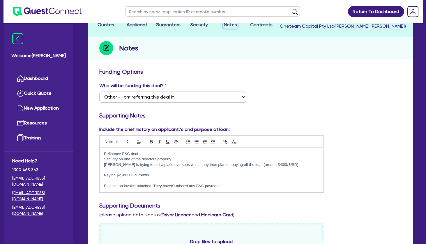
scroll to position [94, 0]
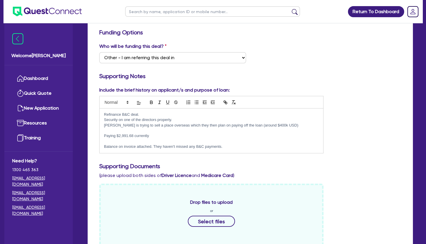
click at [156, 142] on p at bounding box center [211, 141] width 215 height 5
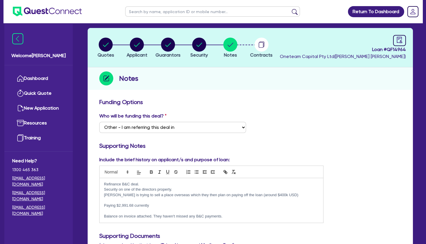
scroll to position [0, 0]
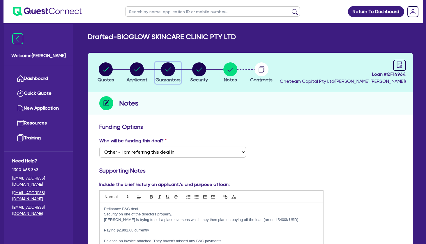
click at [169, 67] on circle "button" at bounding box center [168, 69] width 14 height 14
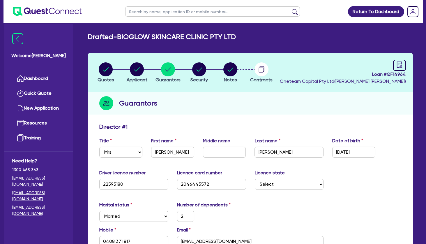
click at [134, 10] on input "text" at bounding box center [212, 11] width 175 height 10
click button "submit" at bounding box center [294, 13] width 9 height 8
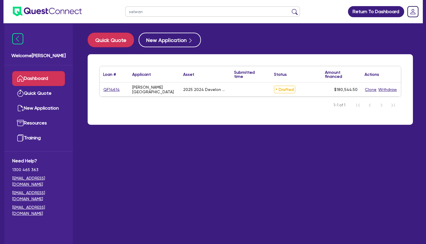
drag, startPoint x: 145, startPoint y: 12, endPoint x: 122, endPoint y: 11, distance: 22.8
click at [125, 11] on input "selwan" at bounding box center [212, 11] width 175 height 10
click at [290, 9] on button "submit" at bounding box center [294, 13] width 9 height 8
click at [113, 87] on link "QF14955" at bounding box center [111, 89] width 17 height 7
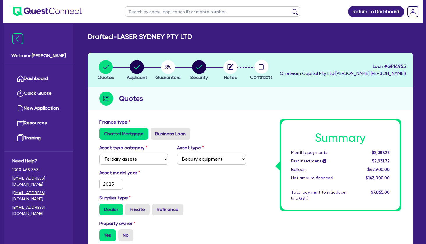
drag, startPoint x: 188, startPoint y: 38, endPoint x: 121, endPoint y: 35, distance: 66.8
click at [121, 35] on h2 "Drafted - LASER SYDNEY PTY LTD" at bounding box center [140, 37] width 105 height 8
click at [201, 66] on icon "button" at bounding box center [200, 67] width 6 height 4
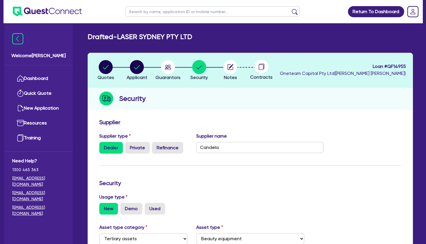
click at [205, 98] on div "Security" at bounding box center [251, 98] width 326 height 22
click at [169, 66] on circle "button" at bounding box center [168, 67] width 14 height 14
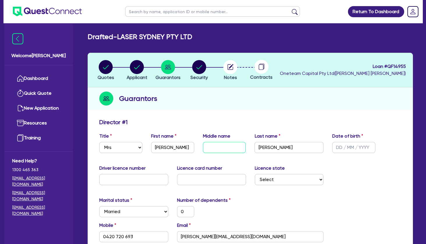
click at [218, 146] on input "text" at bounding box center [224, 147] width 43 height 11
click at [348, 143] on input "text" at bounding box center [354, 147] width 43 height 11
click at [157, 180] on input "text" at bounding box center [133, 179] width 69 height 11
click at [220, 182] on input "text" at bounding box center [211, 179] width 69 height 11
click at [307, 201] on div "Marital status Select Single Married De Facto / Partner Number of dependents 0" at bounding box center [250, 209] width 311 height 25
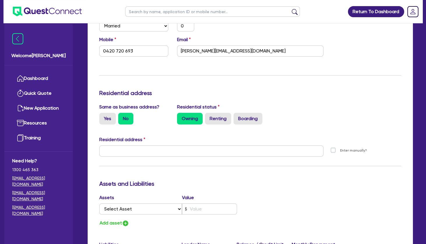
scroll to position [189, 0]
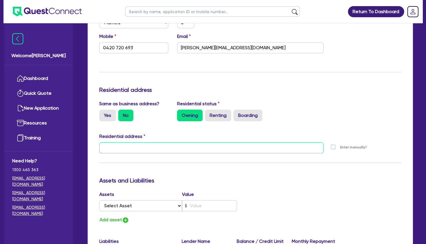
click at [208, 148] on input "text" at bounding box center [211, 147] width 224 height 11
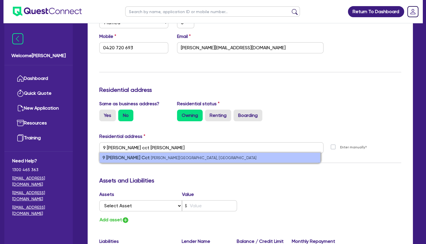
click at [201, 157] on li "9 Austen Cct Oran Park NSW, Australia" at bounding box center [210, 158] width 221 height 10
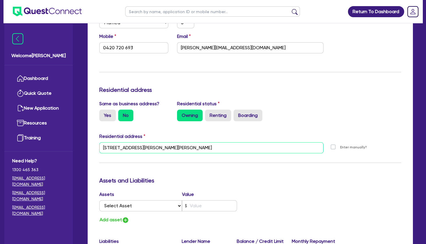
click at [167, 147] on input "9 Austen Cct Oran Park NSW 2570" at bounding box center [211, 147] width 224 height 11
click at [231, 183] on h3 "Assets and Liabilities" at bounding box center [250, 180] width 302 height 7
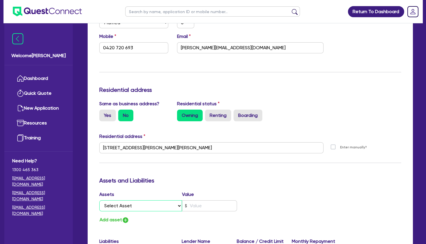
click at [99, 200] on select "Select Asset Cash Property Investment property Vehicle Truck Trailer Equipment …" at bounding box center [140, 205] width 83 height 11
click option "Property" at bounding box center [0, 0] width 0 height 0
click at [198, 201] on input "text" at bounding box center [209, 205] width 55 height 11
click at [297, 195] on div "Assets Value Select Asset Cash Property Investment property Vehicle Truck Trail…" at bounding box center [250, 207] width 311 height 33
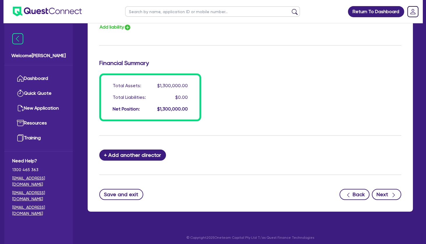
scroll to position [431, 0]
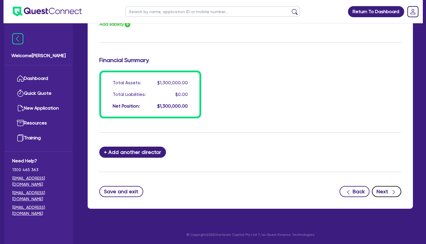
click at [382, 192] on button "Next" at bounding box center [386, 191] width 29 height 11
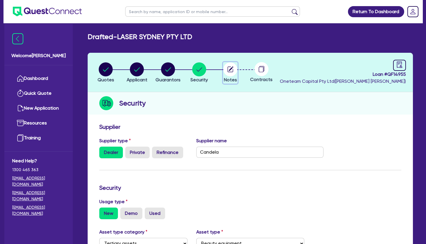
click at [232, 71] on circle "button" at bounding box center [231, 69] width 14 height 14
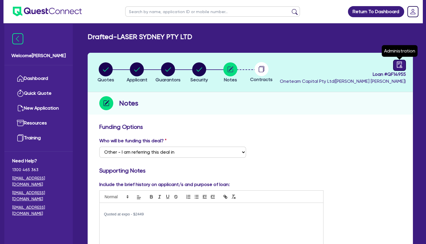
click at [397, 66] on icon "audit" at bounding box center [400, 64] width 6 height 6
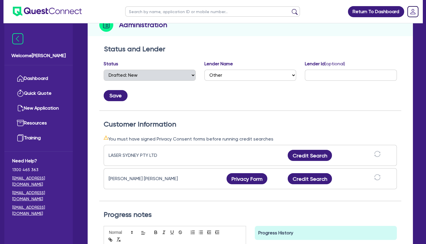
scroll to position [94, 0]
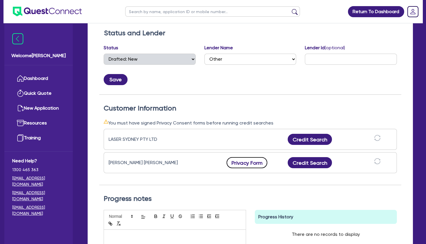
click at [252, 162] on button "Privacy Form" at bounding box center [247, 162] width 41 height 11
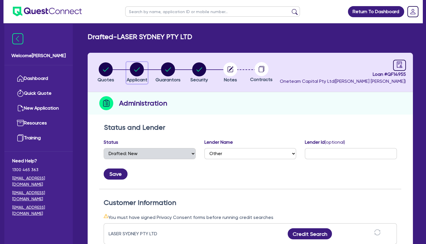
click at [141, 69] on circle "button" at bounding box center [137, 69] width 14 height 14
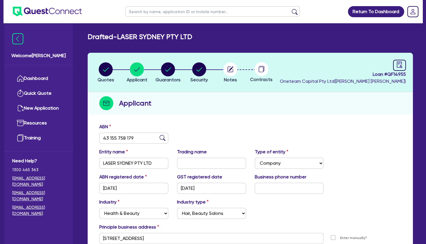
click at [156, 12] on input "text" at bounding box center [212, 11] width 175 height 10
click at [136, 39] on h2 "Drafted - LASER SYDNEY PTY LTD" at bounding box center [140, 37] width 105 height 8
click at [108, 70] on circle "button" at bounding box center [106, 69] width 14 height 14
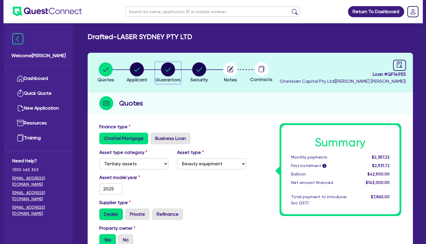
click at [171, 69] on circle "button" at bounding box center [168, 69] width 14 height 14
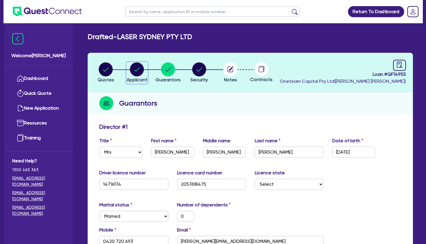
click at [133, 69] on circle "button" at bounding box center [137, 69] width 14 height 14
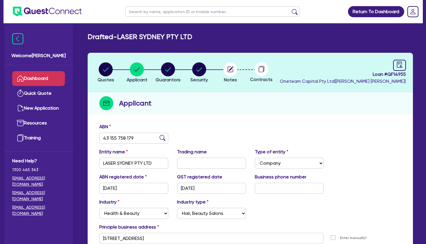
click at [36, 82] on link "Dashboard" at bounding box center [38, 78] width 53 height 15
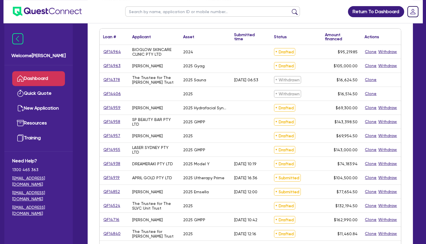
scroll to position [94, 0]
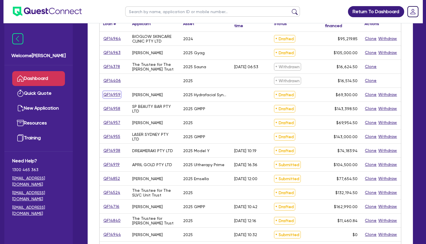
click at [116, 93] on link "QF14959" at bounding box center [112, 94] width 18 height 7
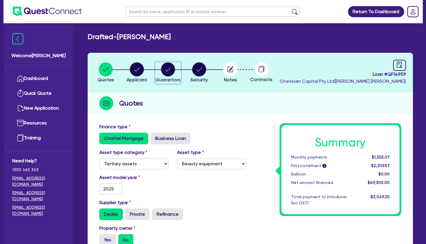
click at [170, 69] on icon "button" at bounding box center [169, 69] width 6 height 4
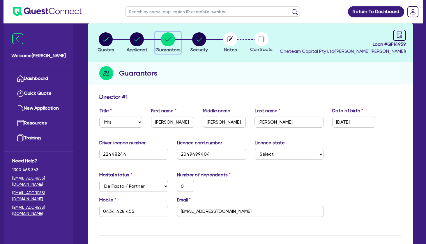
scroll to position [94, 0]
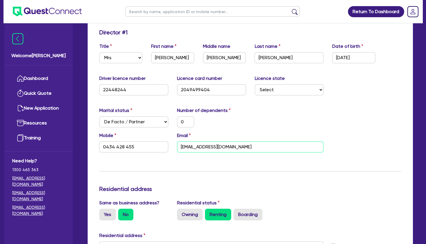
click at [208, 146] on input "info@beautybymarisa.com.au" at bounding box center [250, 146] width 147 height 11
click at [289, 111] on div "Marital status Select Single Married De Facto / Partner Number of dependents 0" at bounding box center [250, 119] width 311 height 25
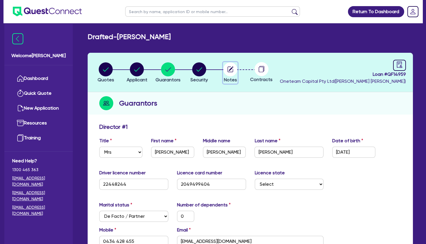
drag, startPoint x: 235, startPoint y: 66, endPoint x: 231, endPoint y: 68, distance: 3.5
click at [233, 67] on circle "button" at bounding box center [231, 69] width 14 height 14
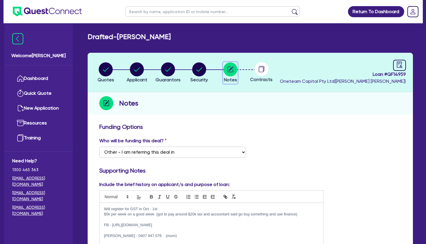
scroll to position [126, 0]
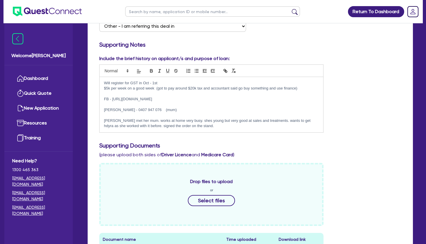
click at [147, 113] on p at bounding box center [211, 115] width 215 height 5
click at [180, 109] on p "Marie - 0407 947 076 (mum)" at bounding box center [211, 109] width 215 height 5
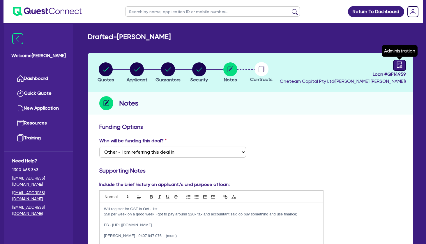
click at [404, 67] on link at bounding box center [399, 65] width 13 height 11
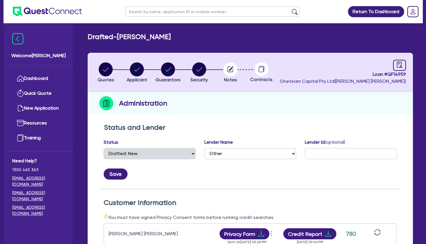
scroll to position [126, 0]
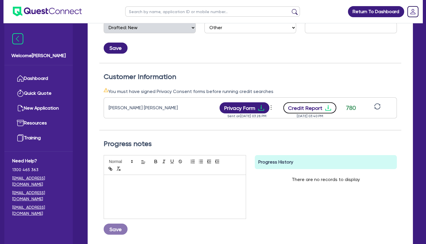
click at [332, 108] on icon "download" at bounding box center [328, 107] width 7 height 7
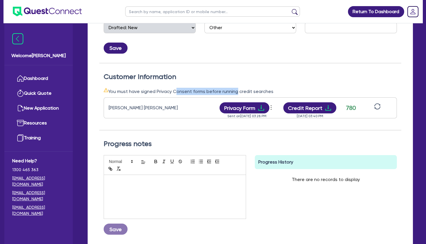
drag, startPoint x: 174, startPoint y: 90, endPoint x: 242, endPoint y: 89, distance: 67.9
click at [242, 89] on div "You must have signed Privacy Consent forms before running credit searches" at bounding box center [251, 91] width 294 height 7
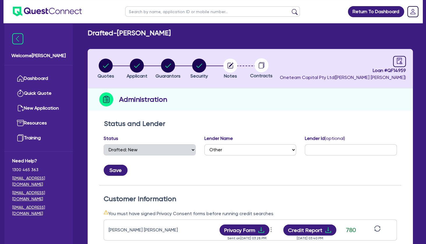
scroll to position [0, 0]
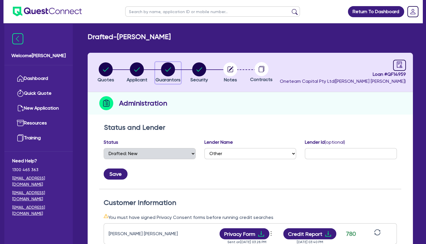
click at [168, 70] on icon "button" at bounding box center [169, 69] width 6 height 4
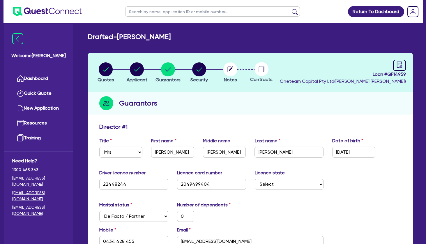
click at [217, 99] on div "Guarantors" at bounding box center [251, 103] width 326 height 22
click at [171, 39] on h2 "Drafted - PALLONE, MARISA MARIE" at bounding box center [129, 37] width 83 height 8
click at [360, 60] on div "Loan # QF14959 Oneteam Capital Pty Ltd ( Sean Amato )" at bounding box center [343, 72] width 126 height 25
drag, startPoint x: 373, startPoint y: 79, endPoint x: 386, endPoint y: 79, distance: 12.5
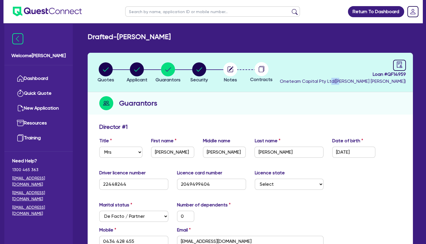
click at [385, 79] on span "Oneteam Capital Pty Ltd ( Sean Amato )" at bounding box center [343, 81] width 126 height 6
click at [386, 79] on span "Oneteam Capital Pty Ltd ( Sean Amato )" at bounding box center [343, 81] width 126 height 6
drag, startPoint x: 380, startPoint y: 76, endPoint x: 387, endPoint y: 84, distance: 10.5
click at [387, 84] on div "Loan # QF14959 Oneteam Capital Pty Ltd ( Sean Amato )" at bounding box center [343, 72] width 126 height 25
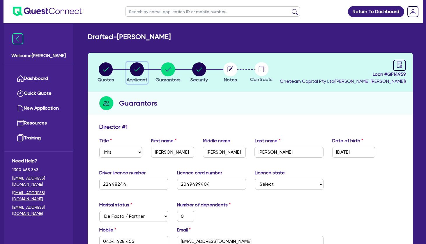
click at [143, 68] on div "button" at bounding box center [137, 69] width 21 height 14
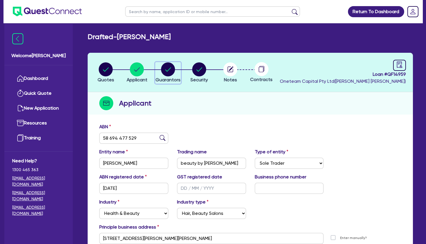
click at [171, 68] on icon "button" at bounding box center [169, 69] width 6 height 4
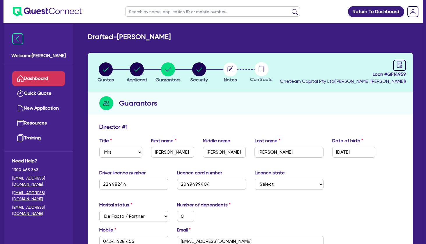
click at [39, 76] on link "Dashboard" at bounding box center [38, 78] width 53 height 15
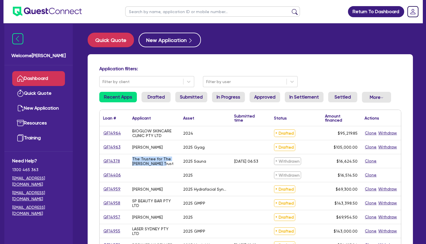
drag, startPoint x: 152, startPoint y: 132, endPoint x: 160, endPoint y: 168, distance: 36.5
click at [160, 168] on div "The Trustee for The Felsinger Trust" at bounding box center [154, 161] width 51 height 14
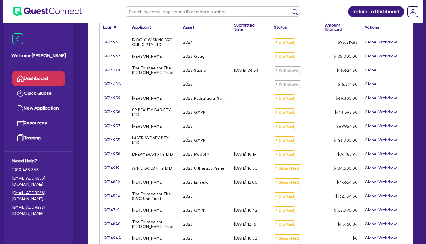
scroll to position [94, 0]
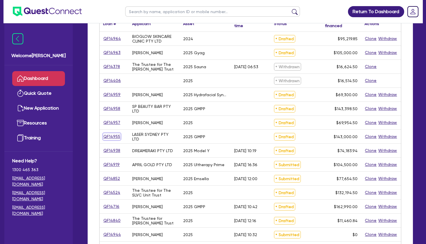
click at [115, 135] on link "QF14955" at bounding box center [111, 136] width 17 height 7
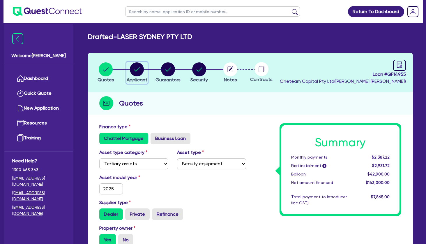
click at [140, 70] on circle "button" at bounding box center [137, 69] width 14 height 14
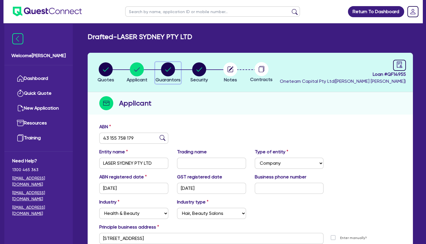
click at [172, 71] on circle "button" at bounding box center [168, 69] width 14 height 14
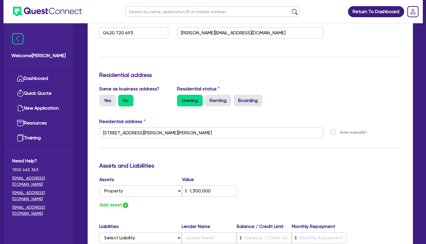
scroll to position [220, 0]
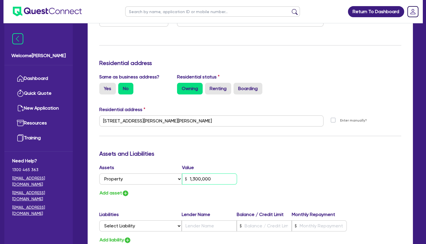
drag, startPoint x: 220, startPoint y: 178, endPoint x: 179, endPoint y: 177, distance: 41.4
click at [182, 178] on input "1,300,000" at bounding box center [209, 178] width 55 height 11
click at [264, 163] on div "Update residential status for Director #1 Boarding is only acceptable when the …" at bounding box center [250, 118] width 302 height 431
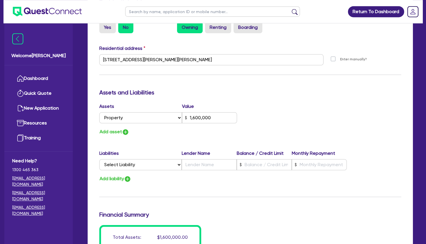
scroll to position [283, 0]
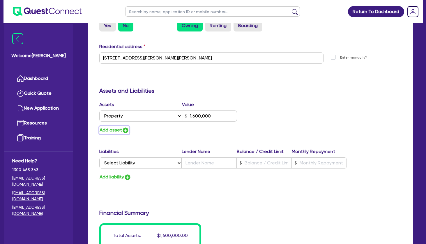
click at [114, 131] on button "Add asset" at bounding box center [114, 130] width 30 height 8
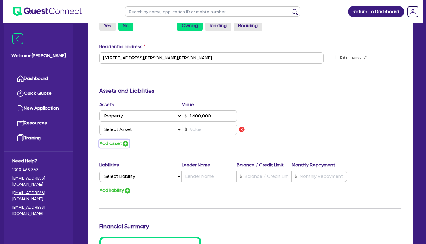
click at [116, 142] on button "Add asset" at bounding box center [114, 144] width 30 height 8
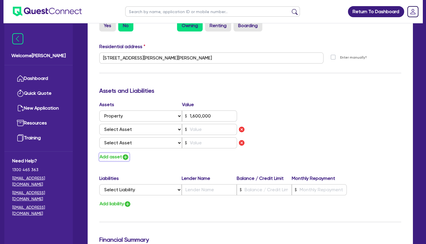
click at [115, 156] on button "Add asset" at bounding box center [114, 157] width 30 height 8
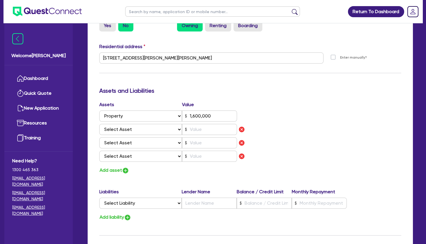
click at [115, 166] on div "Assets Value Select Asset Cash Property Investment property Vehicle Truck Trail…" at bounding box center [173, 137] width 156 height 73
click at [99, 124] on select "Select Asset Cash Property Investment property Vehicle Truck Trailer Equipment …" at bounding box center [140, 129] width 83 height 11
click option "Investment property" at bounding box center [0, 0] width 0 height 0
click at [99, 137] on select "Select Asset Cash Property Investment property Vehicle Truck Trailer Equipment …" at bounding box center [140, 142] width 83 height 11
click option "Cash" at bounding box center [0, 0] width 0 height 0
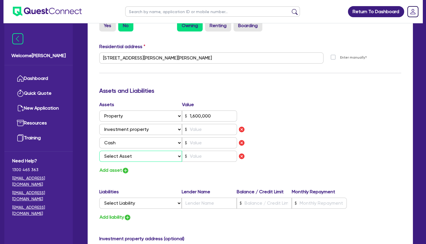
click at [99, 151] on select "Select Asset Cash Property Investment property Vehicle Truck Trailer Equipment …" at bounding box center [140, 156] width 83 height 11
click option "Vehicle" at bounding box center [0, 0] width 0 height 0
click at [115, 167] on button "Add asset" at bounding box center [114, 170] width 30 height 8
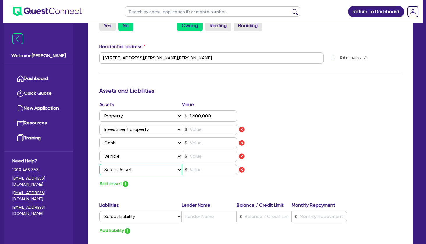
click at [99, 164] on select "Select Asset Cash Property Investment property Vehicle Truck Trailer Equipment …" at bounding box center [140, 169] width 83 height 11
click option "Household & personal asset" at bounding box center [0, 0] width 0 height 0
click at [114, 181] on button "Add asset" at bounding box center [114, 184] width 30 height 8
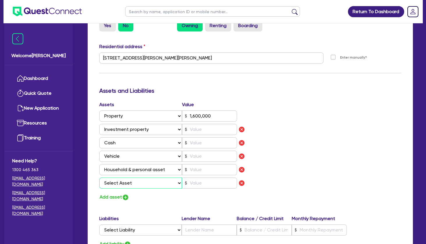
click at [99, 178] on select "Select Asset Cash Property Investment property Vehicle Truck Trailer Equipment …" at bounding box center [140, 183] width 83 height 11
click option "Other asset" at bounding box center [0, 0] width 0 height 0
click at [195, 129] on input "text" at bounding box center [209, 129] width 55 height 11
click at [204, 142] on input "text" at bounding box center [209, 142] width 55 height 11
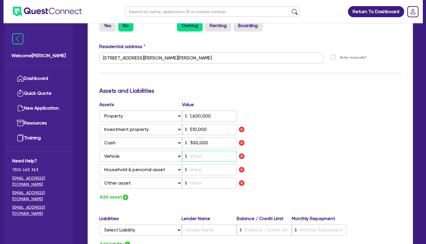
click at [206, 157] on input "text" at bounding box center [209, 156] width 55 height 11
click at [205, 168] on input "text" at bounding box center [209, 169] width 55 height 11
click at [210, 182] on input "text" at bounding box center [209, 183] width 55 height 11
click at [305, 140] on div "Assets Value Select Asset Cash Property Investment property Vehicle Truck Trail…" at bounding box center [250, 151] width 311 height 100
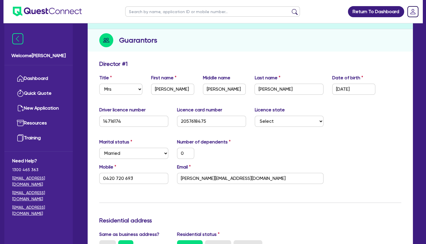
scroll to position [0, 0]
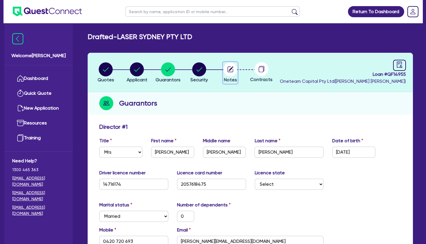
click at [231, 68] on icon "button" at bounding box center [231, 68] width 5 height 5
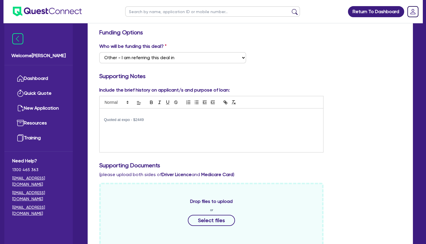
scroll to position [220, 0]
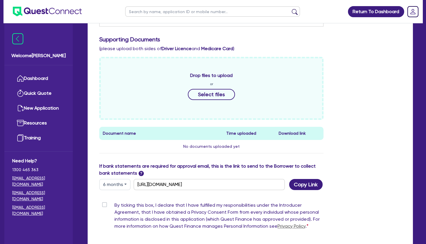
click at [115, 205] on label "By ticking this box, I declare that I have fulfilled my responsibilities under …" at bounding box center [219, 217] width 209 height 30
click at [104, 205] on input "By ticking this box, I declare that I have fulfilled my responsibilities under …" at bounding box center [101, 205] width 5 height 6
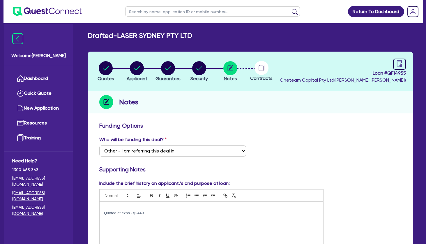
scroll to position [0, 0]
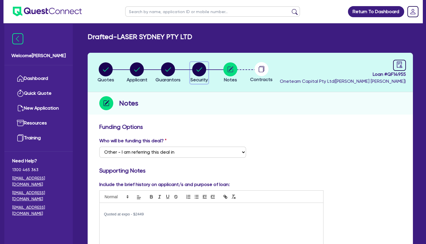
click at [203, 69] on circle "button" at bounding box center [199, 69] width 14 height 14
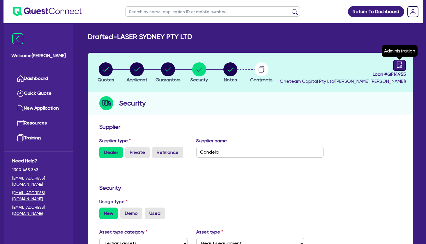
click at [399, 67] on icon "audit" at bounding box center [400, 64] width 6 height 6
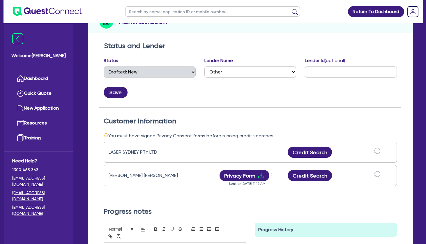
scroll to position [94, 0]
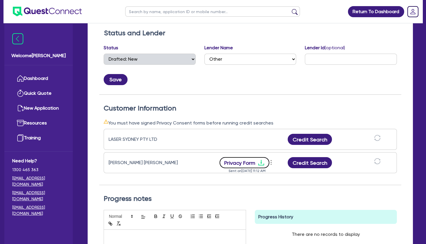
click at [261, 164] on icon "download" at bounding box center [261, 162] width 7 height 7
click at [312, 101] on div "Customer Information You must have signed Privacy Consent forms before running …" at bounding box center [250, 140] width 302 height 91
click at [314, 162] on button "Credit Search" at bounding box center [310, 162] width 44 height 11
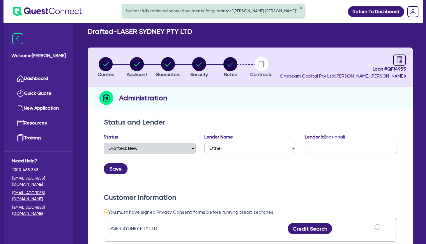
scroll to position [0, 0]
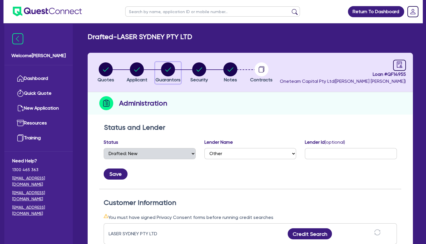
click at [169, 71] on circle "button" at bounding box center [168, 69] width 14 height 14
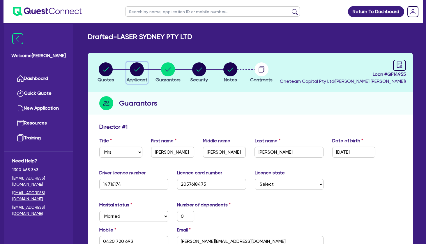
click at [139, 69] on icon "button" at bounding box center [137, 69] width 14 height 14
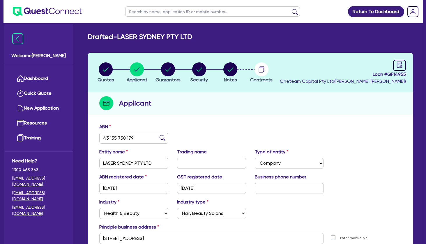
click at [158, 12] on input "text" at bounding box center [212, 11] width 175 height 10
paste input "Karagoz"
click button "submit" at bounding box center [294, 13] width 9 height 8
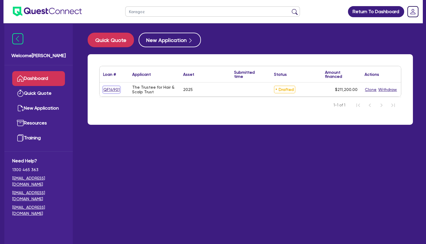
click at [115, 89] on link "QF14901" at bounding box center [111, 89] width 17 height 7
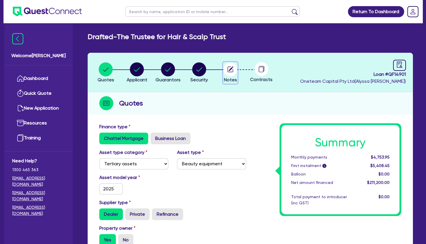
click at [231, 70] on icon "button" at bounding box center [231, 69] width 14 height 14
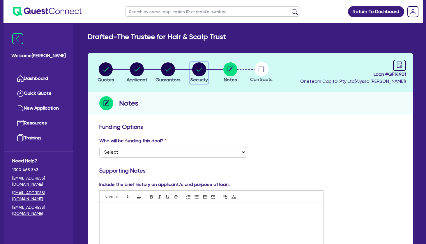
click at [205, 67] on circle "button" at bounding box center [199, 69] width 14 height 14
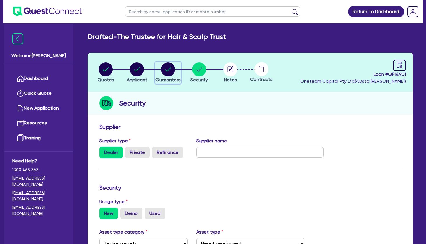
click at [169, 75] on circle "button" at bounding box center [168, 69] width 14 height 14
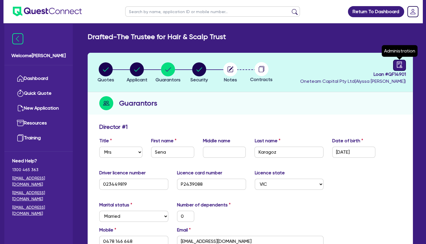
click at [398, 63] on icon "audit" at bounding box center [400, 64] width 6 height 6
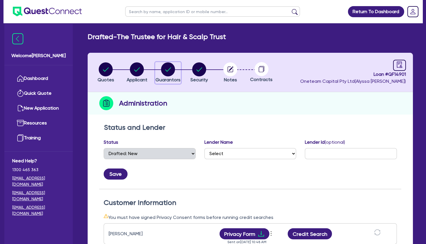
click at [168, 68] on circle "button" at bounding box center [168, 69] width 14 height 14
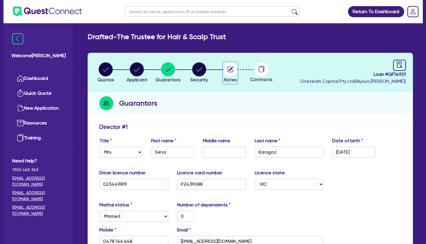
click at [231, 68] on circle "button" at bounding box center [231, 69] width 14 height 14
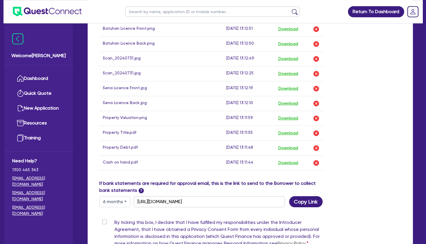
scroll to position [378, 0]
click at [115, 219] on label "By ticking this box, I declare that I have fulfilled my responsibilities under …" at bounding box center [219, 234] width 209 height 30
click at [104, 219] on input "By ticking this box, I declare that I have fulfilled my responsibilities under …" at bounding box center [101, 222] width 5 height 6
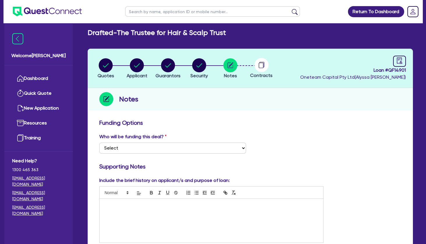
scroll to position [0, 0]
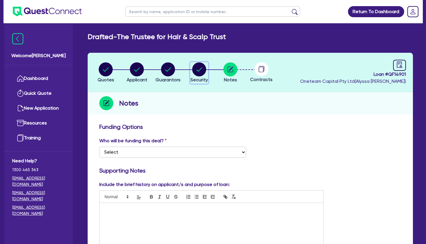
click at [197, 69] on circle "button" at bounding box center [199, 69] width 14 height 14
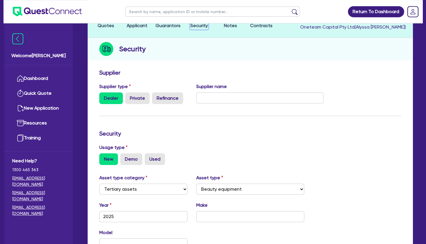
scroll to position [63, 0]
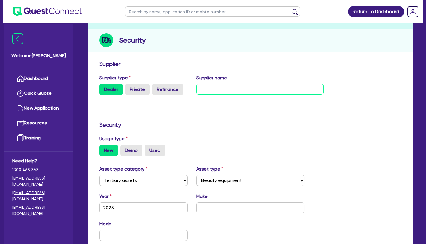
click at [210, 89] on input "text" at bounding box center [259, 89] width 127 height 11
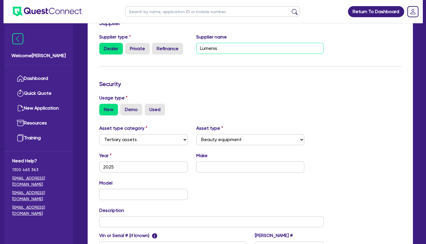
scroll to position [126, 0]
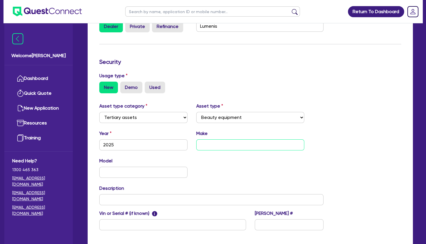
click at [229, 146] on input "text" at bounding box center [250, 144] width 108 height 11
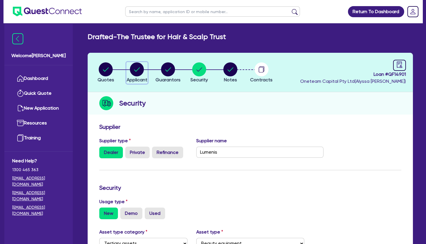
click at [136, 67] on circle "button" at bounding box center [137, 69] width 14 height 14
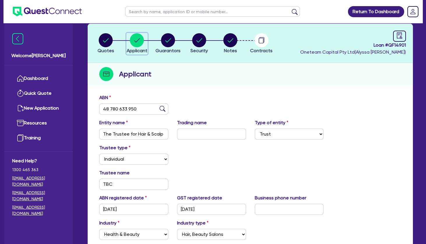
scroll to position [63, 0]
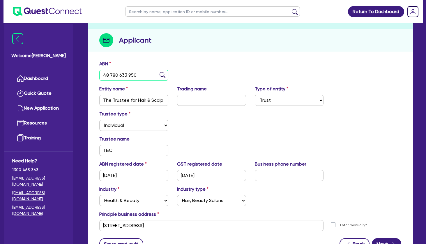
drag, startPoint x: 139, startPoint y: 75, endPoint x: 91, endPoint y: 78, distance: 48.4
click at [99, 78] on input "48 780 633 950" at bounding box center [133, 75] width 69 height 11
click at [215, 129] on div "Trustee type Select Individual Company" at bounding box center [250, 122] width 311 height 25
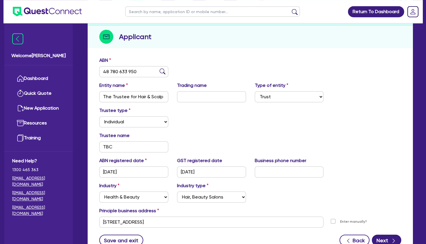
scroll to position [0, 0]
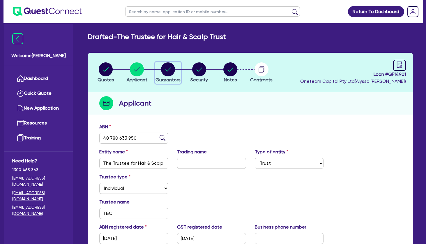
click at [166, 72] on circle "button" at bounding box center [168, 69] width 14 height 14
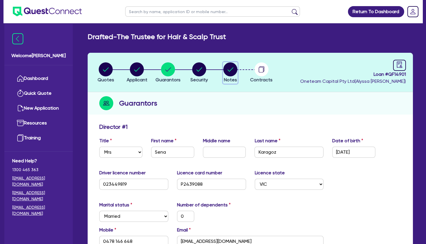
click at [230, 69] on circle "button" at bounding box center [231, 69] width 14 height 14
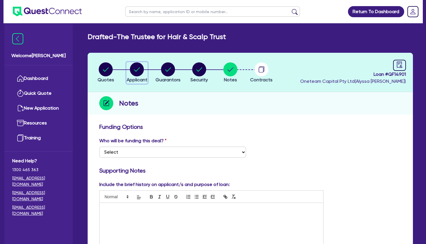
click at [142, 70] on circle "button" at bounding box center [137, 69] width 14 height 14
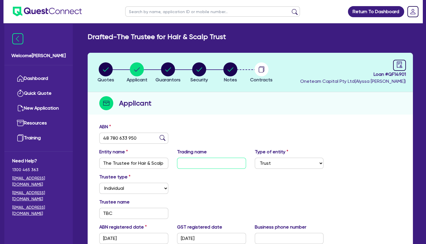
click at [187, 164] on input "text" at bounding box center [211, 163] width 69 height 11
paste input "Hair & Scalp"
click at [198, 126] on div "ABN 48 780 633 950" at bounding box center [250, 135] width 311 height 25
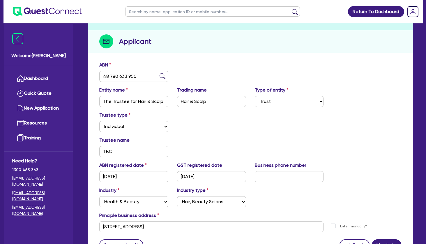
scroll to position [115, 0]
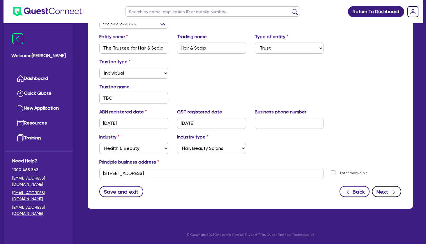
click at [385, 194] on button "Next" at bounding box center [386, 191] width 29 height 11
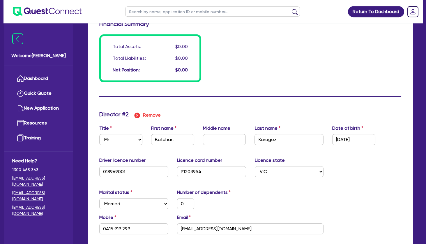
scroll to position [504, 0]
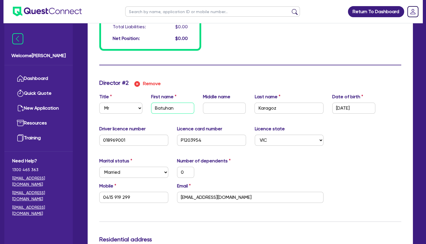
click at [170, 110] on input "Batuhan" at bounding box center [172, 108] width 43 height 11
click at [271, 109] on input "Karagoz" at bounding box center [289, 108] width 69 height 11
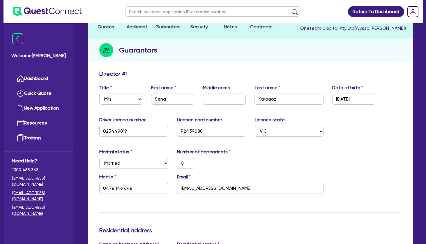
scroll to position [0, 0]
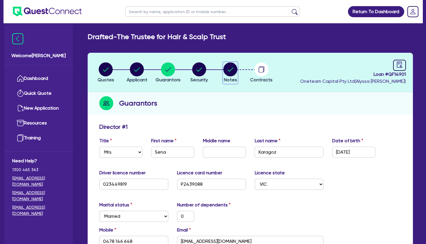
click at [230, 71] on circle "button" at bounding box center [231, 69] width 14 height 14
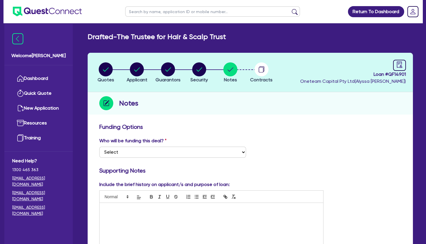
click at [176, 209] on p at bounding box center [211, 208] width 215 height 5
click at [188, 212] on p at bounding box center [211, 214] width 215 height 5
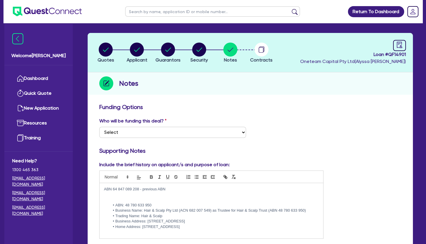
scroll to position [31, 0]
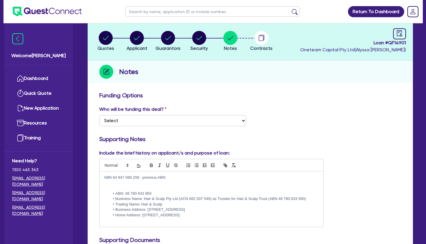
click at [228, 222] on p at bounding box center [211, 220] width 215 height 5
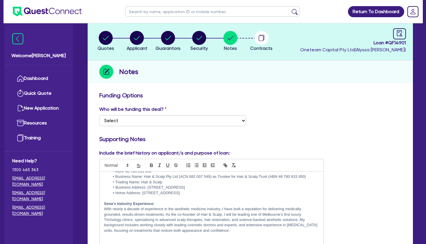
click at [215, 187] on li "Business Address: 246 Bay Street, Brighton VIC 3186" at bounding box center [215, 187] width 210 height 5
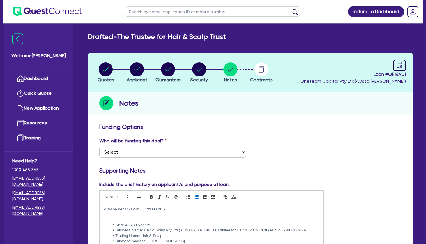
scroll to position [0, 0]
click at [172, 70] on circle "button" at bounding box center [168, 69] width 14 height 14
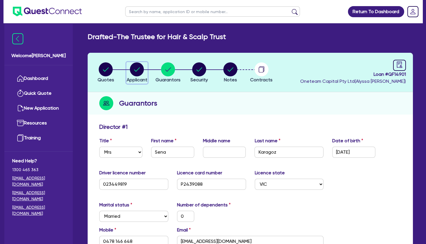
click at [143, 71] on circle "button" at bounding box center [137, 69] width 14 height 14
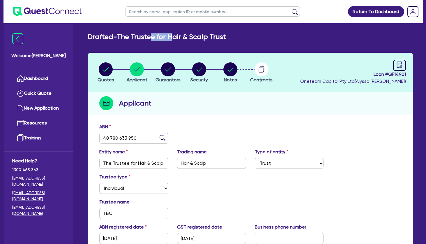
drag, startPoint x: 155, startPoint y: 38, endPoint x: 206, endPoint y: 42, distance: 51.4
click at [201, 42] on div "Drafted - The Trustee for Hair & Scalp Trust Quotes Applicant Guarantors Securi…" at bounding box center [250, 182] width 343 height 298
click at [207, 42] on div "Drafted - The Trustee for Hair & Scalp Trust Quotes Applicant Guarantors Securi…" at bounding box center [250, 182] width 343 height 298
click at [172, 71] on circle "button" at bounding box center [168, 69] width 14 height 14
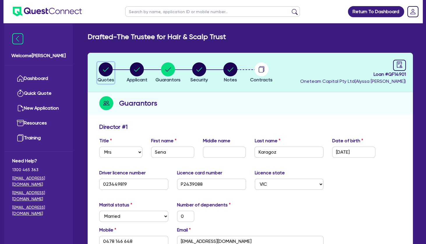
click at [105, 71] on icon "button" at bounding box center [106, 69] width 6 height 4
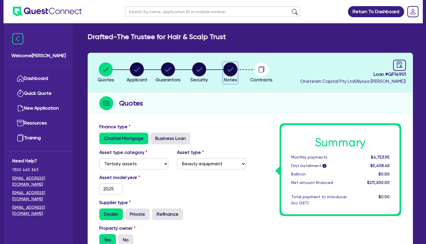
click at [233, 70] on circle "button" at bounding box center [231, 69] width 14 height 14
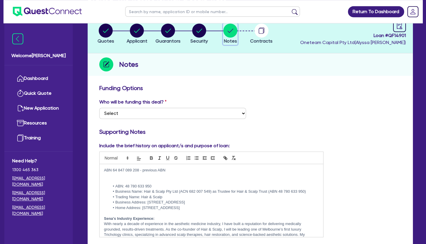
scroll to position [63, 0]
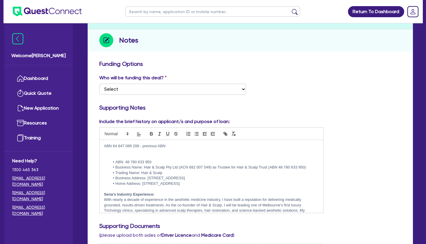
click at [154, 152] on p at bounding box center [211, 151] width 215 height 5
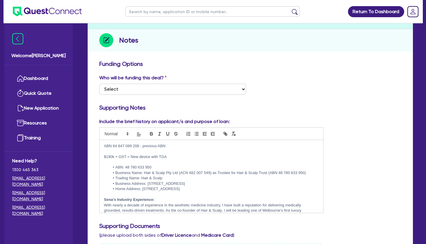
click at [131, 162] on p at bounding box center [211, 161] width 215 height 5
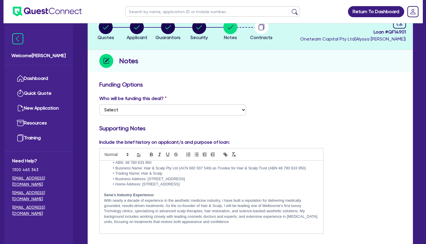
scroll to position [0, 0]
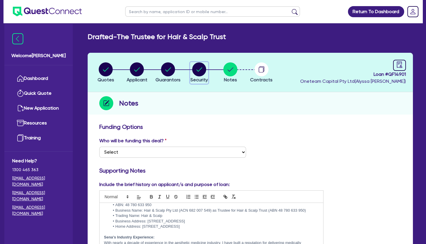
click at [197, 66] on circle "button" at bounding box center [199, 69] width 14 height 14
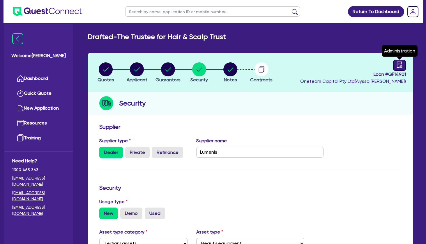
drag, startPoint x: 396, startPoint y: 57, endPoint x: 399, endPoint y: 63, distance: 6.9
click at [398, 61] on header "Quotes Applicant Guarantors Security Notes Contracts Loan # QF14901 Oneteam Cap…" at bounding box center [251, 72] width 326 height 39
click at [400, 65] on icon "audit" at bounding box center [400, 64] width 6 height 6
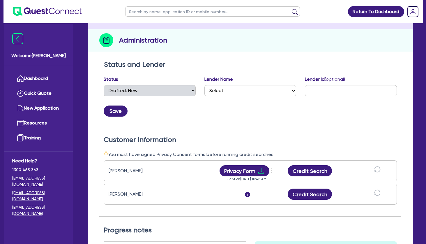
scroll to position [94, 0]
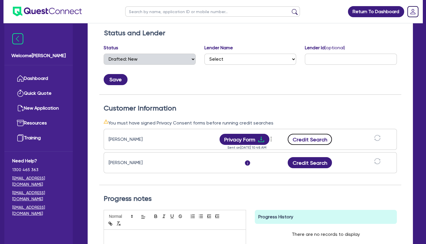
click at [307, 139] on button "Credit Search" at bounding box center [310, 139] width 44 height 11
click at [314, 162] on button "Credit Search" at bounding box center [310, 162] width 44 height 11
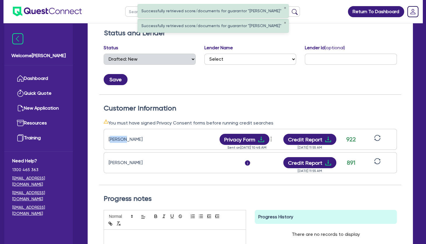
drag, startPoint x: 111, startPoint y: 139, endPoint x: 135, endPoint y: 140, distance: 24.5
click at [136, 140] on div "Sena Karagoz" at bounding box center [145, 139] width 73 height 7
click at [135, 140] on div "Sena Karagoz" at bounding box center [145, 139] width 73 height 7
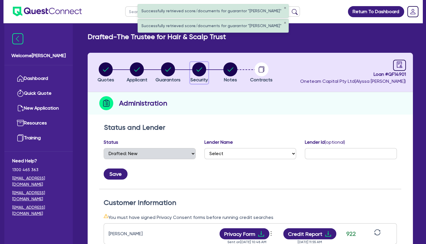
click at [198, 69] on circle "button" at bounding box center [199, 69] width 14 height 14
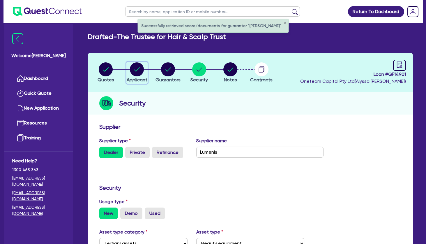
click at [134, 70] on circle "button" at bounding box center [137, 69] width 14 height 14
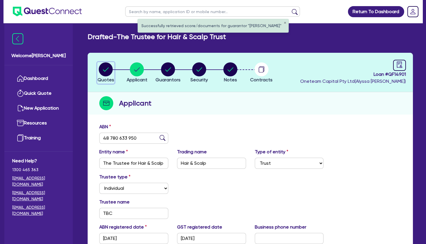
click at [98, 68] on button "Quotes" at bounding box center [105, 73] width 17 height 22
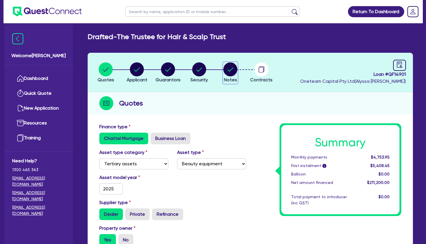
click at [236, 69] on circle "button" at bounding box center [231, 69] width 14 height 14
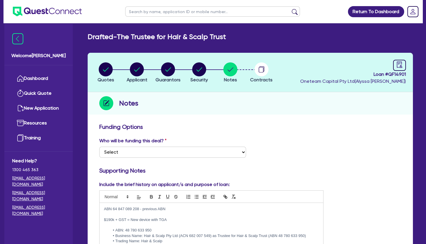
click at [170, 213] on p at bounding box center [211, 214] width 215 height 5
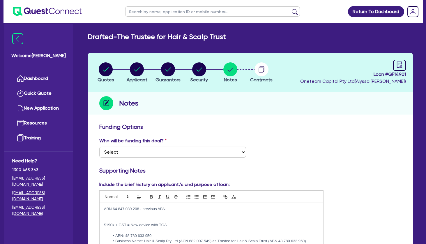
click at [106, 209] on p "ABN 64 847 089 208 - previous ABN" at bounding box center [211, 208] width 215 height 5
drag, startPoint x: 190, startPoint y: 208, endPoint x: 159, endPoint y: 206, distance: 31.8
click at [159, 206] on p "previous ABN 64 847 089 208 - previous ABN" at bounding box center [211, 208] width 215 height 5
click at [200, 214] on p "Batuhan was previously a plumber but husband" at bounding box center [211, 214] width 215 height 5
click at [202, 66] on circle "button" at bounding box center [199, 69] width 14 height 14
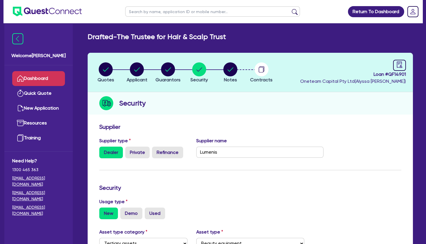
click at [44, 77] on link "Dashboard" at bounding box center [38, 78] width 53 height 15
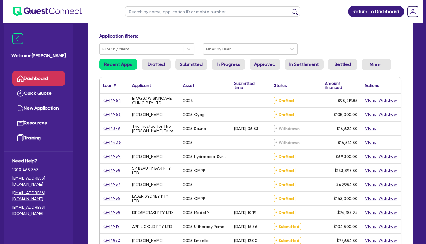
scroll to position [63, 0]
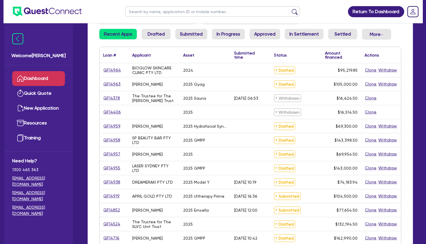
click at [114, 166] on link "QF14955" at bounding box center [111, 168] width 17 height 7
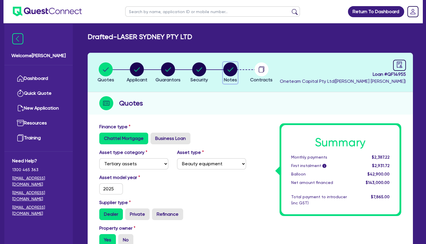
click at [231, 72] on circle "button" at bounding box center [231, 69] width 14 height 14
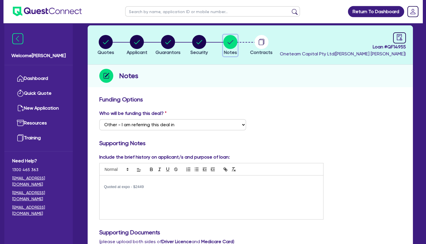
scroll to position [94, 0]
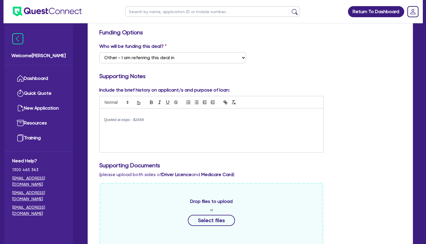
click at [158, 129] on div "Quoted at expo - $2449" at bounding box center [212, 130] width 224 height 44
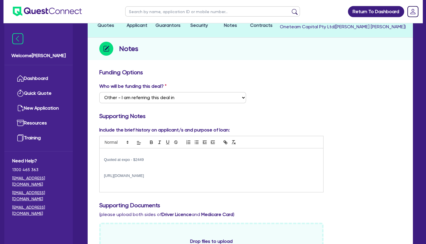
scroll to position [0, 0]
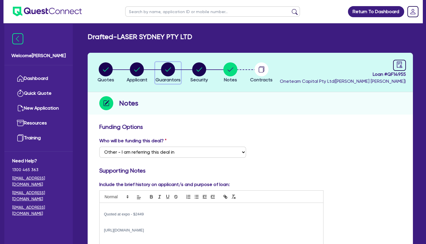
click at [164, 72] on circle "button" at bounding box center [168, 69] width 14 height 14
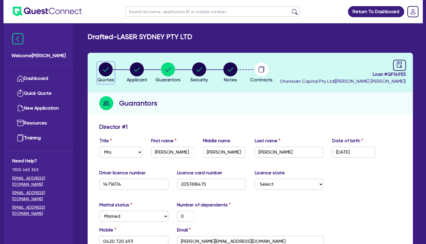
click at [105, 63] on circle "button" at bounding box center [106, 69] width 14 height 14
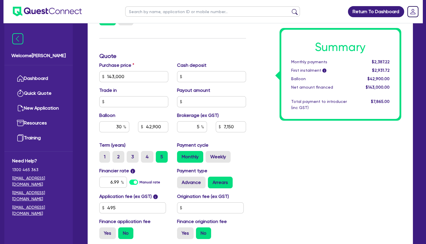
scroll to position [31, 0]
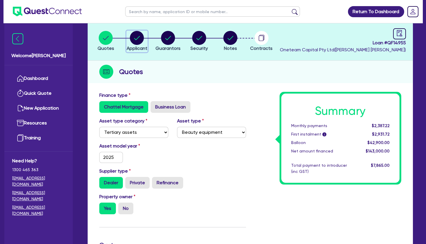
click at [141, 43] on circle "button" at bounding box center [137, 38] width 14 height 14
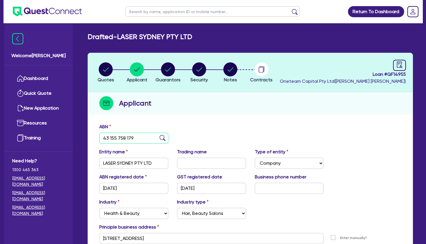
click at [133, 135] on input "43 155 758 179" at bounding box center [133, 138] width 69 height 11
click at [377, 111] on div "Applicant" at bounding box center [251, 103] width 326 height 22
click at [398, 66] on icon "audit" at bounding box center [400, 64] width 6 height 6
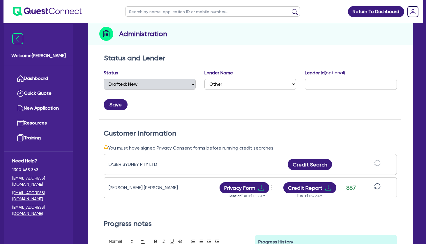
scroll to position [94, 0]
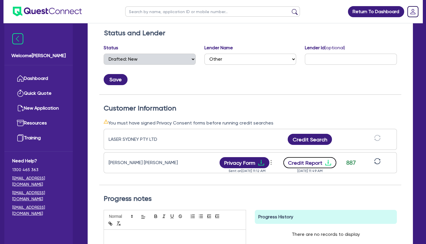
click at [329, 163] on icon "download" at bounding box center [328, 162] width 7 height 7
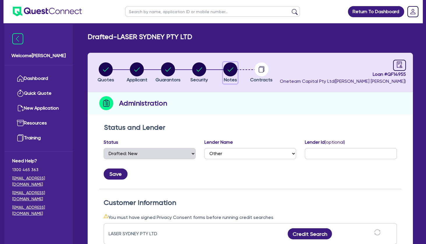
click at [231, 68] on circle "button" at bounding box center [231, 69] width 14 height 14
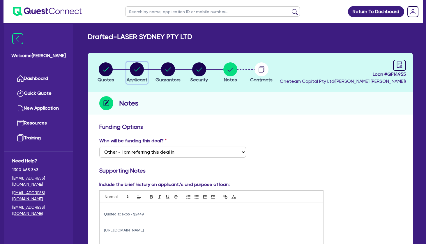
click at [140, 69] on circle "button" at bounding box center [137, 69] width 14 height 14
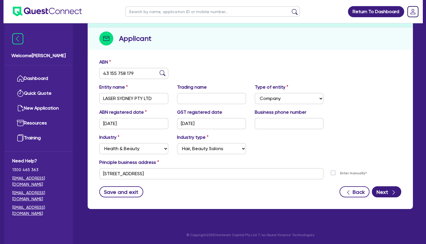
scroll to position [2, 0]
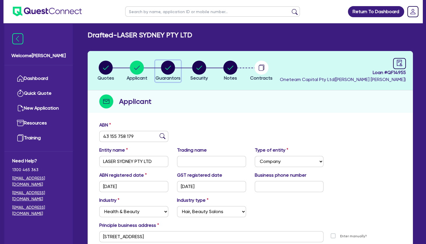
click at [166, 68] on icon "button" at bounding box center [169, 68] width 6 height 4
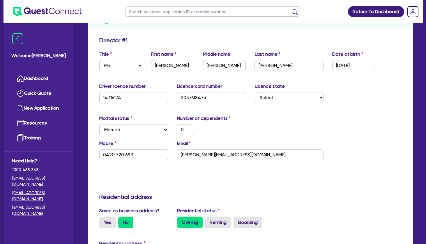
scroll to position [94, 0]
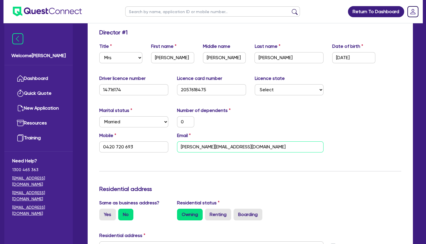
click at [210, 150] on input "zina@lasersydney.net" at bounding box center [250, 146] width 147 height 11
click at [128, 146] on input "0420 720 693" at bounding box center [133, 146] width 69 height 11
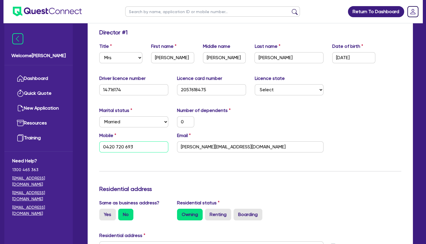
click at [128, 146] on input "0420 720 693" at bounding box center [133, 146] width 69 height 11
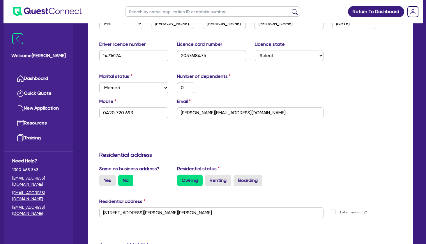
scroll to position [157, 0]
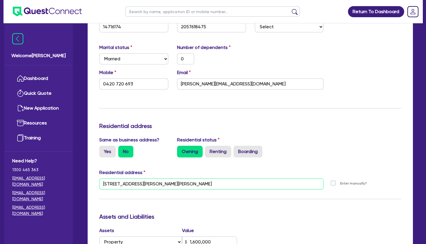
click at [167, 188] on input "9 Austen Cct Oran Park NSW 2570" at bounding box center [211, 183] width 224 height 11
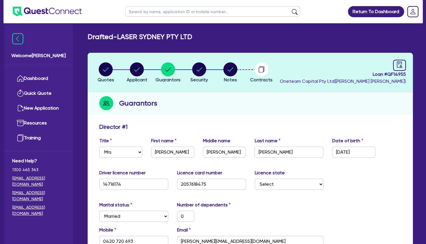
scroll to position [0, 0]
click at [269, 148] on input "Sebastian" at bounding box center [289, 152] width 69 height 11
click at [268, 149] on input "Sebastian" at bounding box center [289, 152] width 69 height 11
click at [215, 153] on input "Zarine" at bounding box center [224, 152] width 43 height 11
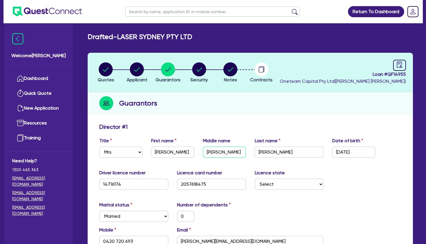
click at [215, 153] on input "Zarine" at bounding box center [224, 152] width 43 height 11
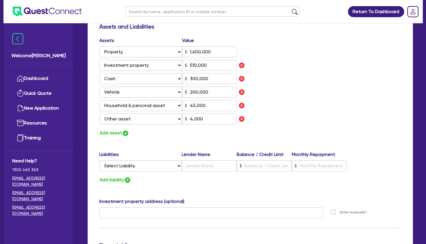
scroll to position [378, 0]
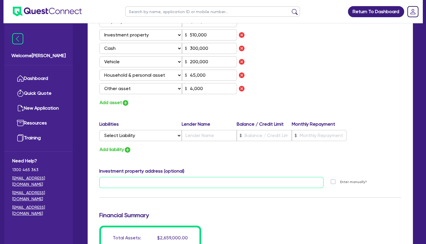
click at [149, 179] on input "text" at bounding box center [211, 182] width 224 height 11
paste input "Unit 3/7-8 Bloom StFrankston VIC 3199"
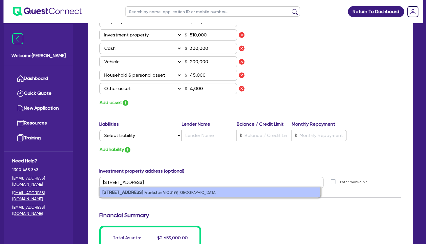
click at [149, 191] on small "Frankston VIC 3199, Australia" at bounding box center [181, 192] width 72 height 4
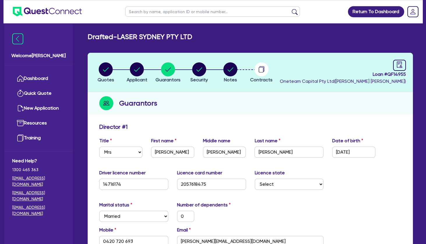
scroll to position [0, 0]
click at [139, 71] on circle "button" at bounding box center [137, 69] width 14 height 14
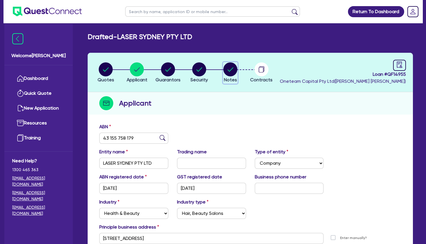
click at [230, 70] on icon "button" at bounding box center [231, 69] width 6 height 4
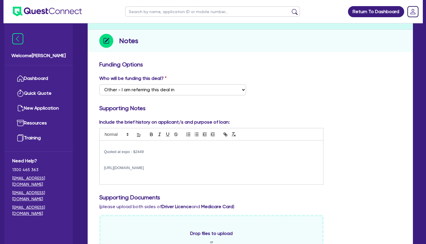
scroll to position [63, 0]
click at [161, 160] on p at bounding box center [211, 161] width 215 height 5
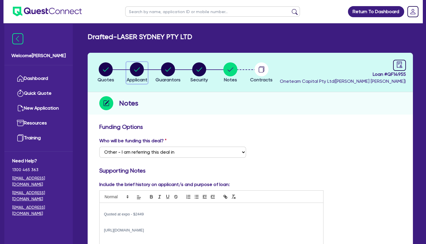
click at [144, 65] on div "button" at bounding box center [137, 69] width 21 height 14
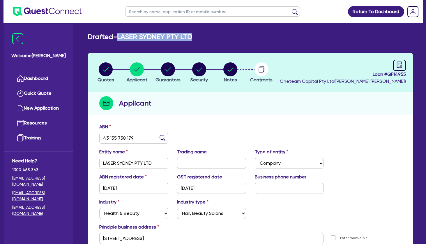
drag, startPoint x: 212, startPoint y: 36, endPoint x: 123, endPoint y: 36, distance: 88.9
click at [122, 36] on div "Drafted - LASER SYDNEY PTY LTD" at bounding box center [250, 37] width 334 height 8
copy h2 "LASER SYDNEY PTY LTD"
click at [192, 39] on h2 "Drafted - LASER SYDNEY PTY LTD" at bounding box center [140, 37] width 105 height 8
click at [115, 70] on li "Quotes" at bounding box center [105, 72] width 31 height 20
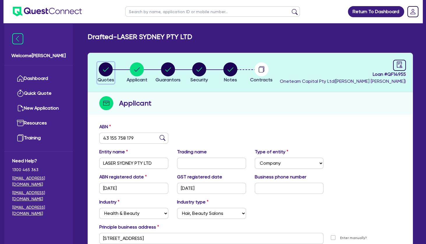
click at [112, 69] on circle "button" at bounding box center [106, 69] width 14 height 14
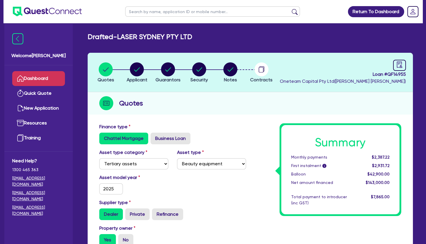
click at [49, 79] on link "Dashboard" at bounding box center [38, 78] width 53 height 15
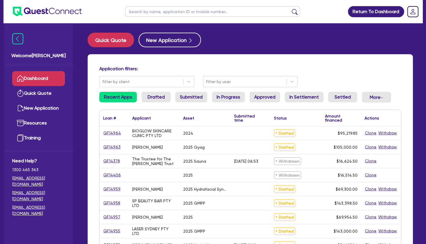
click at [164, 12] on input "text" at bounding box center [212, 11] width 175 height 10
click at [290, 9] on button "submit" at bounding box center [294, 13] width 9 height 8
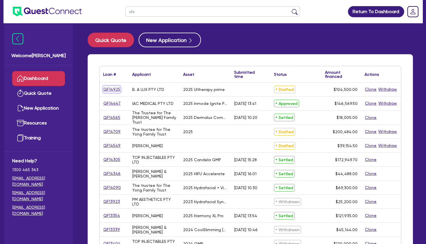
click at [110, 88] on link "QF14925" at bounding box center [111, 89] width 17 height 7
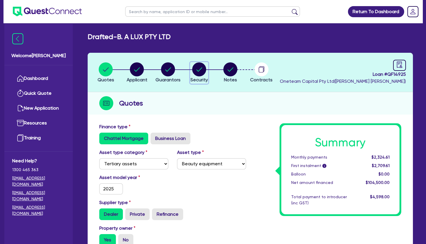
click at [200, 71] on circle "button" at bounding box center [199, 69] width 14 height 14
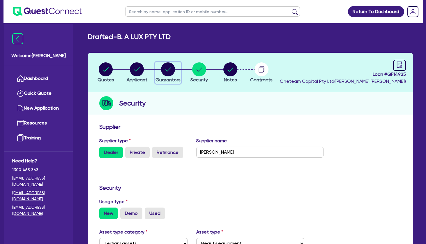
click at [168, 71] on circle "button" at bounding box center [168, 69] width 14 height 14
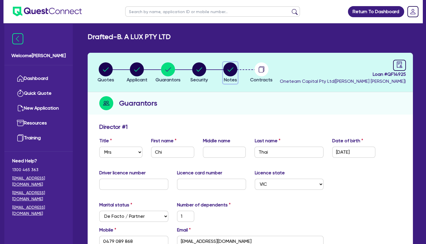
click at [224, 71] on icon "button" at bounding box center [231, 69] width 14 height 14
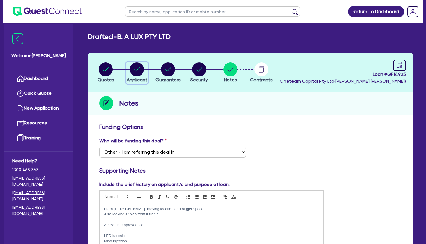
click at [141, 69] on circle "button" at bounding box center [137, 69] width 14 height 14
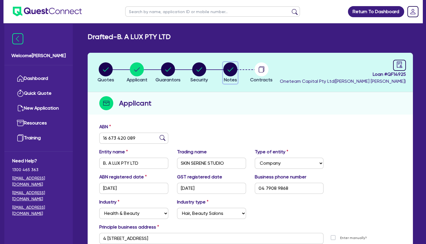
click at [225, 71] on circle "button" at bounding box center [231, 69] width 14 height 14
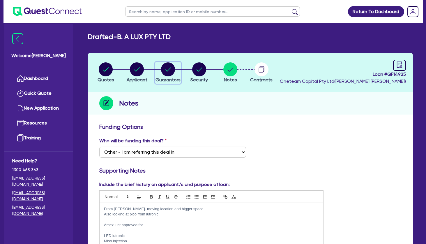
click at [170, 68] on circle "button" at bounding box center [168, 69] width 14 height 14
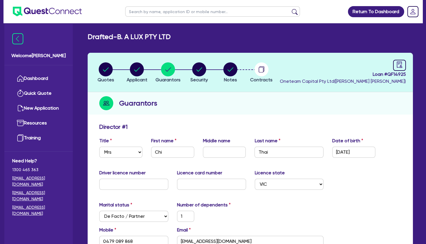
drag, startPoint x: 137, startPoint y: 33, endPoint x: 121, endPoint y: 33, distance: 15.7
click at [121, 33] on div "Drafted - B. A LUX PTY LTD" at bounding box center [250, 37] width 334 height 8
copy h2 "B. A LUX PTY LTD"
drag, startPoint x: 412, startPoint y: 74, endPoint x: 389, endPoint y: 75, distance: 22.5
click at [389, 75] on header "Quotes Applicant Guarantors Security Notes Contracts Loan # QF14925 Oneteam Cap…" at bounding box center [251, 72] width 326 height 39
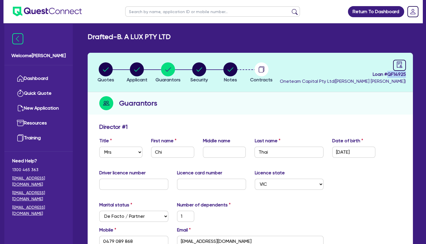
copy span "QF14925"
click at [265, 151] on input "Thai" at bounding box center [289, 152] width 69 height 11
click at [193, 70] on circle "button" at bounding box center [199, 69] width 14 height 14
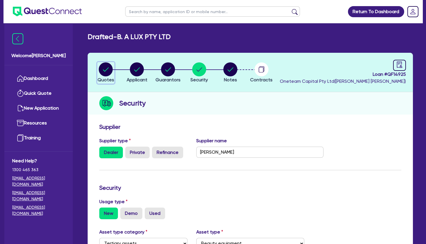
click at [105, 68] on circle "button" at bounding box center [106, 69] width 14 height 14
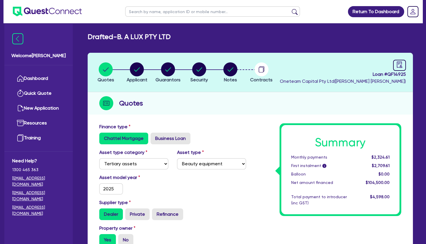
click at [152, 13] on input "text" at bounding box center [212, 11] width 175 height 10
click button "submit" at bounding box center [294, 13] width 9 height 8
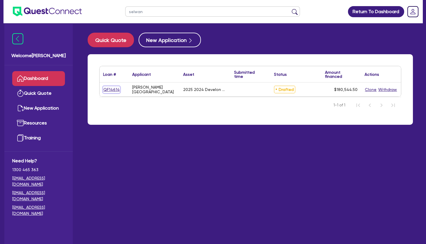
click at [113, 88] on link "QF14614" at bounding box center [111, 89] width 17 height 7
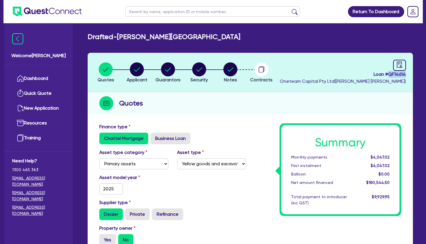
drag, startPoint x: 407, startPoint y: 75, endPoint x: 389, endPoint y: 75, distance: 18.1
click at [389, 75] on header "Quotes Applicant Guarantors Security Notes Contracts Loan # QF14614 Oneteam Cap…" at bounding box center [251, 72] width 326 height 39
copy span "QF14614"
click at [167, 67] on circle "button" at bounding box center [168, 69] width 14 height 14
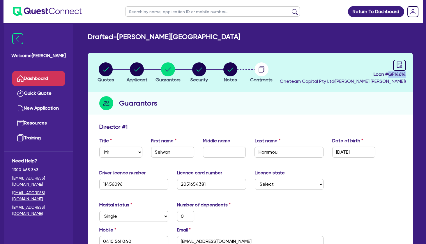
click at [36, 81] on link "Dashboard" at bounding box center [38, 78] width 53 height 15
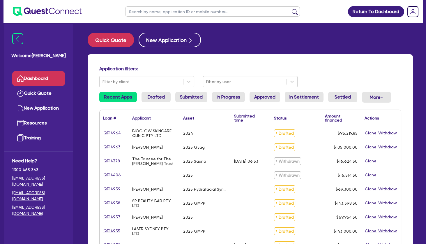
click at [189, 11] on input "text" at bounding box center [212, 11] width 175 height 10
click at [290, 9] on button "submit" at bounding box center [294, 13] width 9 height 8
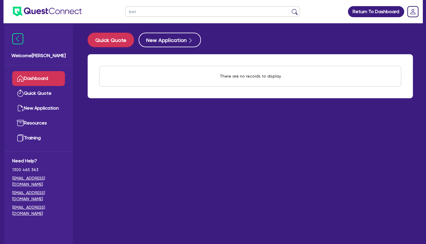
click at [290, 9] on button "submit" at bounding box center [294, 13] width 9 height 8
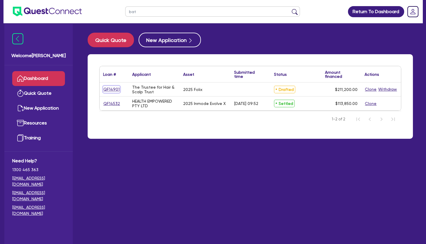
click at [109, 87] on link "QF14901" at bounding box center [111, 89] width 17 height 7
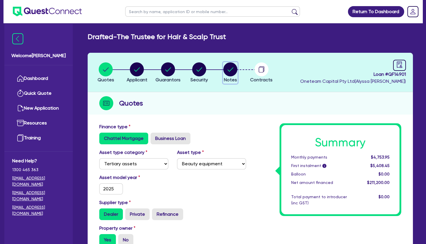
click at [227, 68] on circle "button" at bounding box center [231, 69] width 14 height 14
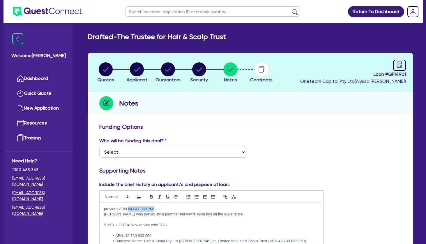
drag, startPoint x: 155, startPoint y: 208, endPoint x: 128, endPoint y: 207, distance: 26.5
click at [128, 207] on p "previous ABN 64 847 089 208 -" at bounding box center [211, 208] width 215 height 5
copy p "64 847 089 208"
click at [169, 67] on circle "button" at bounding box center [168, 69] width 14 height 14
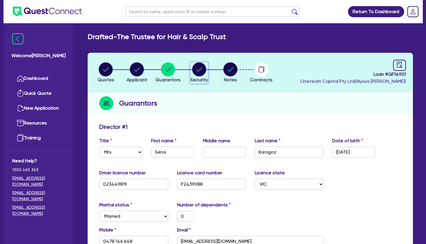
click at [200, 70] on circle "button" at bounding box center [199, 69] width 14 height 14
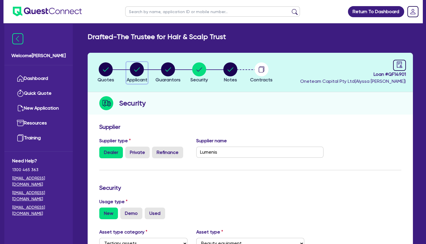
click at [133, 73] on circle "button" at bounding box center [137, 69] width 14 height 14
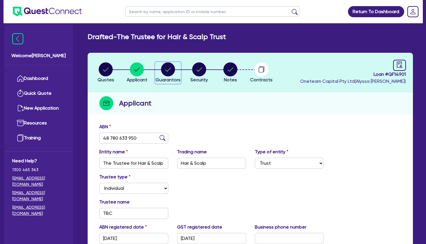
click at [169, 66] on circle "button" at bounding box center [168, 69] width 14 height 14
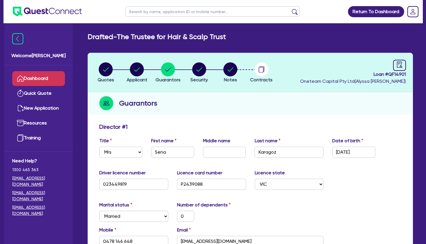
click at [50, 78] on link "Dashboard" at bounding box center [38, 78] width 53 height 15
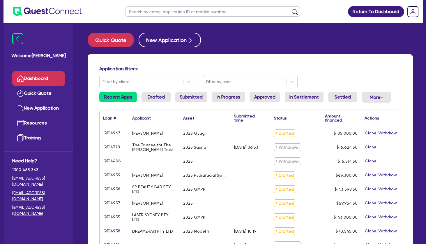
click at [158, 9] on input "text" at bounding box center [212, 11] width 175 height 10
type input "niki"
click at [290, 9] on button "submit" at bounding box center [294, 13] width 9 height 8
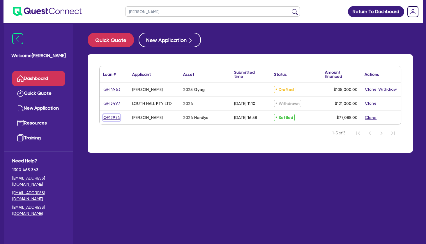
click at [115, 117] on link "QF12974" at bounding box center [111, 117] width 17 height 7
select select "TERTIARY_ASSETS"
select select "BEAUTY_EQUIPMENT"
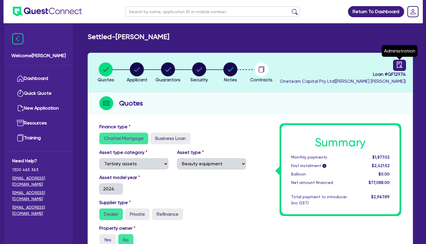
click at [402, 64] on icon "audit" at bounding box center [400, 64] width 6 height 6
select select "SETTLED"
select select "Flexicommercial"
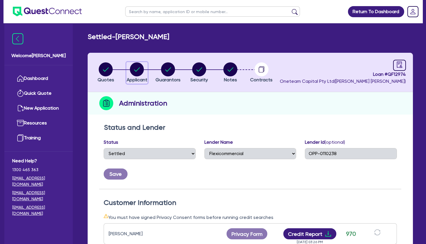
click at [137, 71] on circle "button" at bounding box center [137, 69] width 14 height 14
select select "SOLE_TRADER"
select select "HEALTH_BEAUTY"
select select "HAIR_BEAUTY_SALONS"
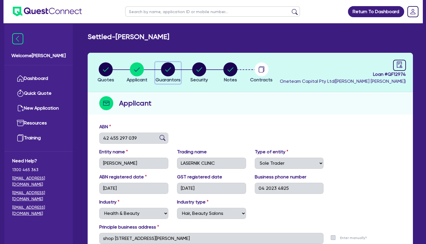
click at [168, 70] on icon "button" at bounding box center [169, 69] width 6 height 4
select select "MRS"
select select "NSW"
select select "SINGLE"
select select "VEHICLE"
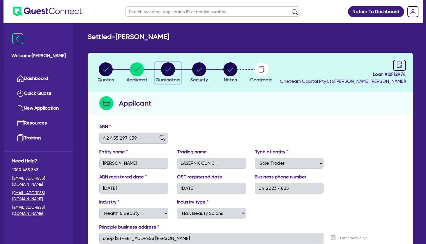
select select "CASH"
select select "HOUSEHOLD_PERSONAL"
select select "OTHER"
select select "CREDIT_CARD"
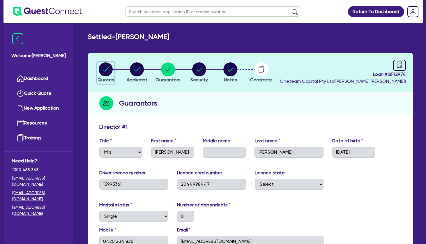
click at [108, 68] on icon "button" at bounding box center [106, 69] width 6 height 4
select select "TERTIARY_ASSETS"
select select "BEAUTY_EQUIPMENT"
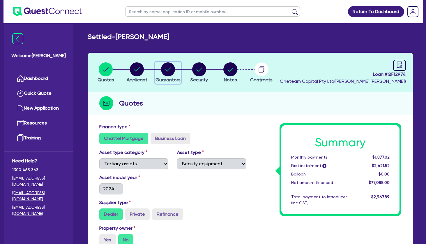
click at [166, 67] on circle "button" at bounding box center [168, 69] width 14 height 14
select select "MRS"
select select "NSW"
select select "SINGLE"
select select "VEHICLE"
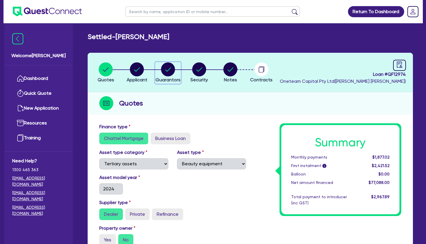
select select "CASH"
select select "HOUSEHOLD_PERSONAL"
select select "OTHER"
select select "CREDIT_CARD"
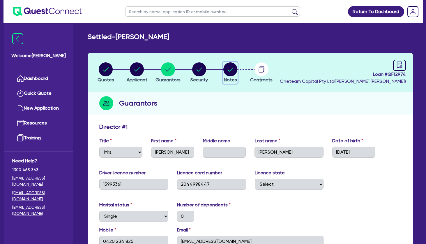
click at [227, 71] on circle "button" at bounding box center [231, 69] width 14 height 14
select select "Other"
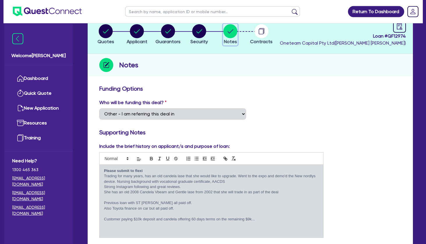
scroll to position [63, 0]
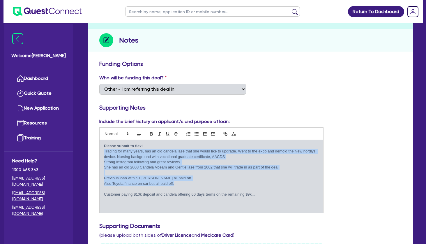
drag, startPoint x: 184, startPoint y: 184, endPoint x: 103, endPoint y: 152, distance: 86.6
click at [103, 152] on div "Please submit to flexi Trading for many years, has an old candela lase that she…" at bounding box center [212, 176] width 224 height 73
copy div "Trading for many years, has an old candela lase that she would like to upgrade.…"
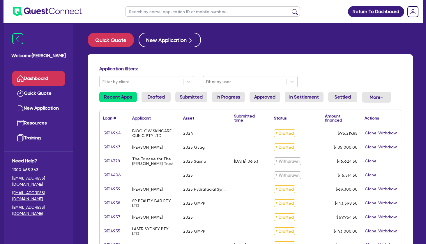
drag, startPoint x: 136, startPoint y: 15, endPoint x: 142, endPoint y: 4, distance: 12.3
click at [138, 12] on input "text" at bounding box center [212, 11] width 175 height 10
type input "bioglow"
click at [290, 9] on button "submit" at bounding box center [294, 13] width 9 height 8
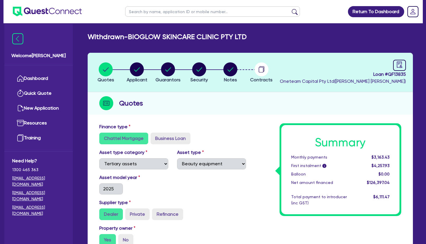
select select "TERTIARY_ASSETS"
select select "BEAUTY_EQUIPMENT"
drag, startPoint x: 228, startPoint y: 67, endPoint x: 219, endPoint y: 73, distance: 10.8
click at [229, 67] on circle "button" at bounding box center [231, 69] width 14 height 14
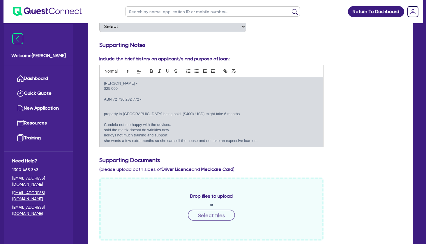
scroll to position [126, 0]
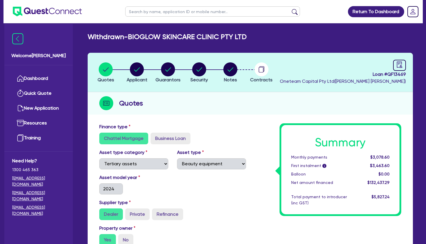
select select "TERTIARY_ASSETS"
select select "BEAUTY_EQUIPMENT"
click at [226, 71] on circle "button" at bounding box center [231, 69] width 14 height 14
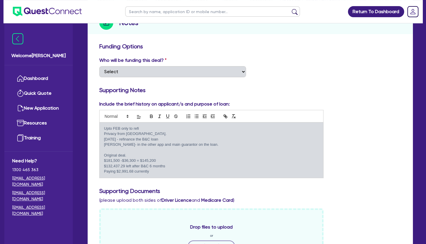
scroll to position [94, 0]
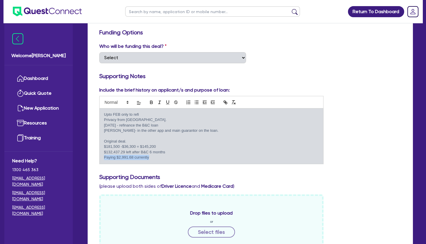
drag, startPoint x: 155, startPoint y: 156, endPoint x: 105, endPoint y: 156, distance: 50.1
click at [105, 156] on p "Paying $2,991.68 currently" at bounding box center [211, 157] width 215 height 5
copy p "Paying $2,991.68 currently"
click at [175, 142] on p "Original deal." at bounding box center [211, 141] width 215 height 5
